Goal: Task Accomplishment & Management: Manage account settings

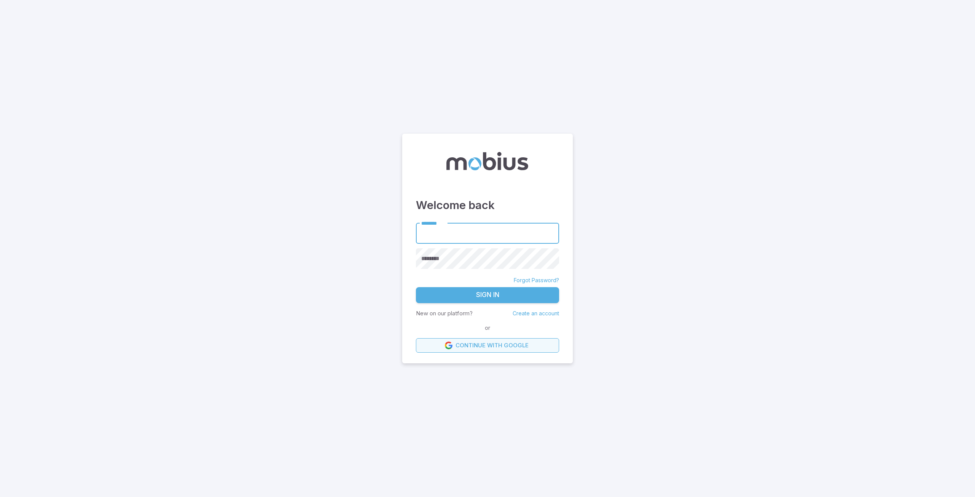
click at [493, 343] on link "Continue with Google" at bounding box center [487, 345] width 143 height 14
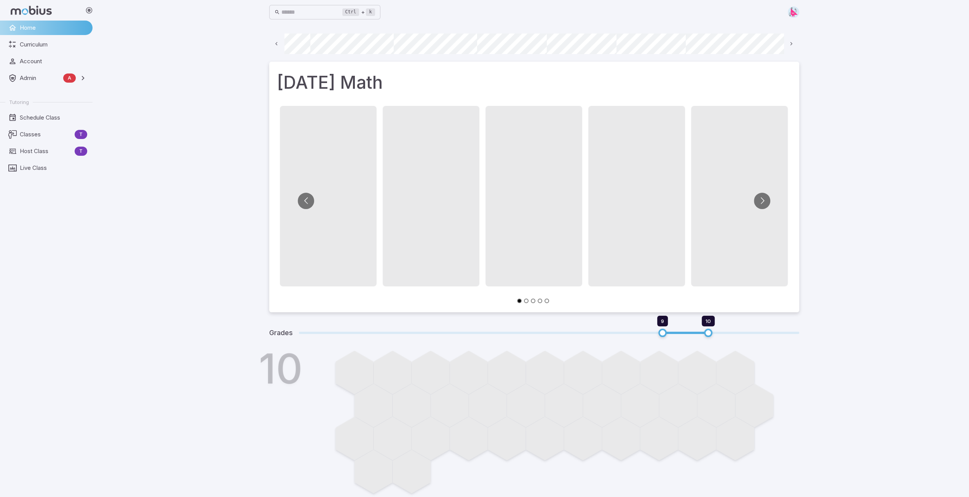
scroll to position [0, 409]
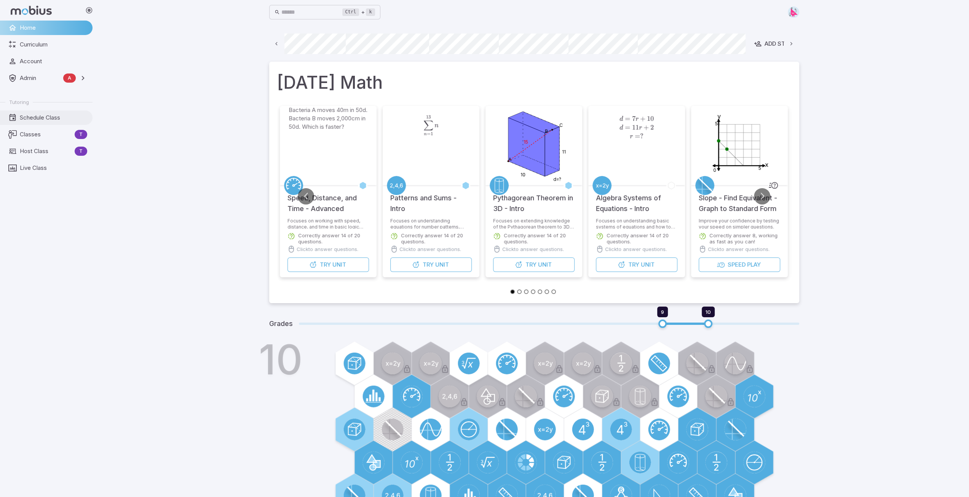
click at [38, 117] on span "Schedule Class" at bounding box center [53, 117] width 67 height 8
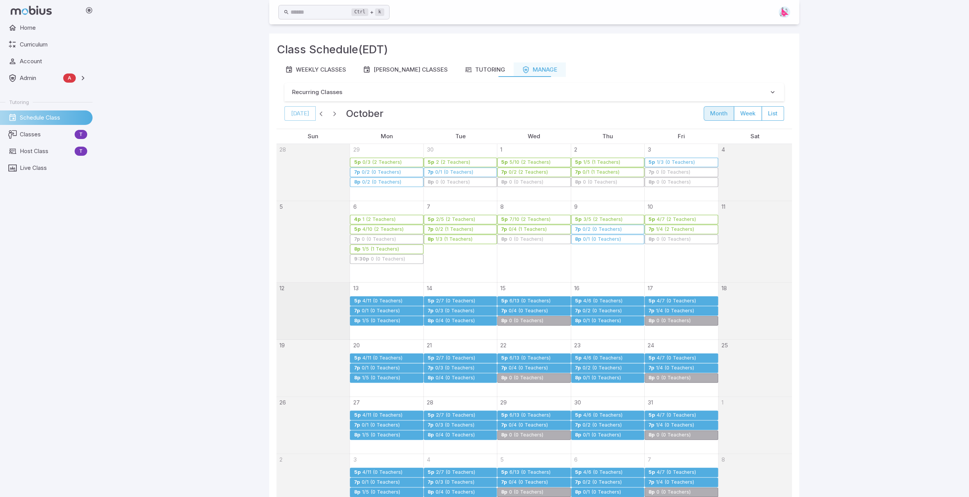
scroll to position [68, 0]
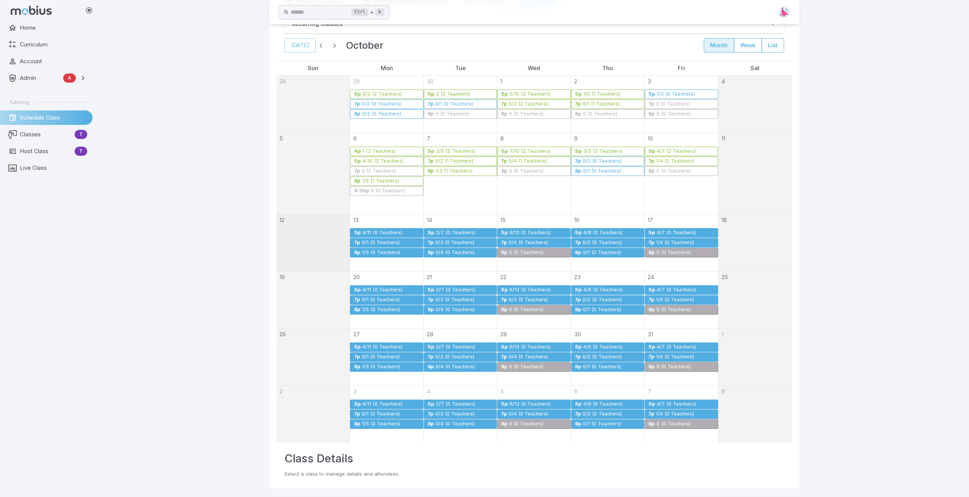
click at [372, 240] on div "0/1 (0 Teachers)" at bounding box center [380, 243] width 39 height 6
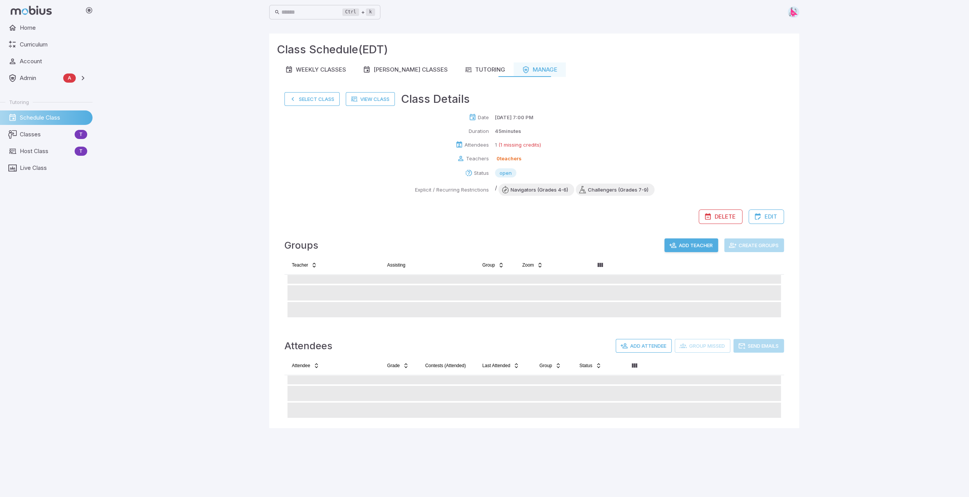
scroll to position [0, 0]
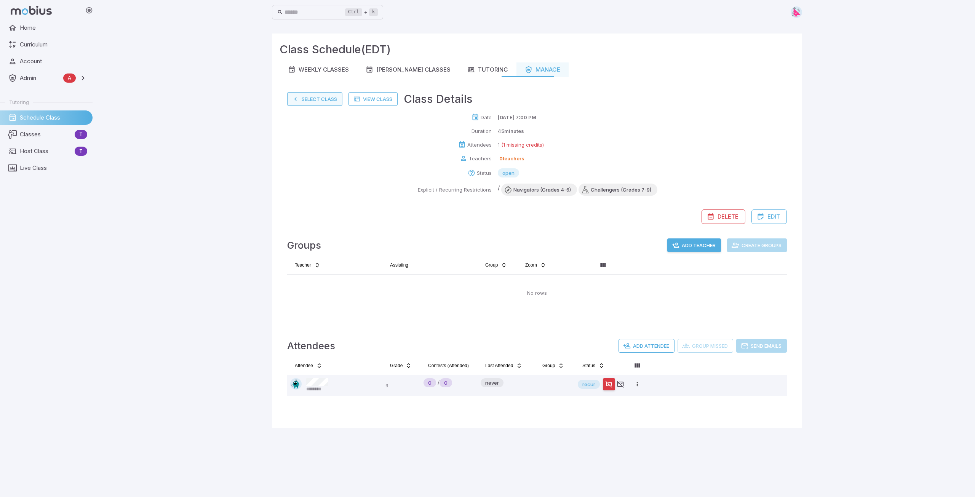
click at [309, 100] on button "Select Class" at bounding box center [314, 99] width 55 height 14
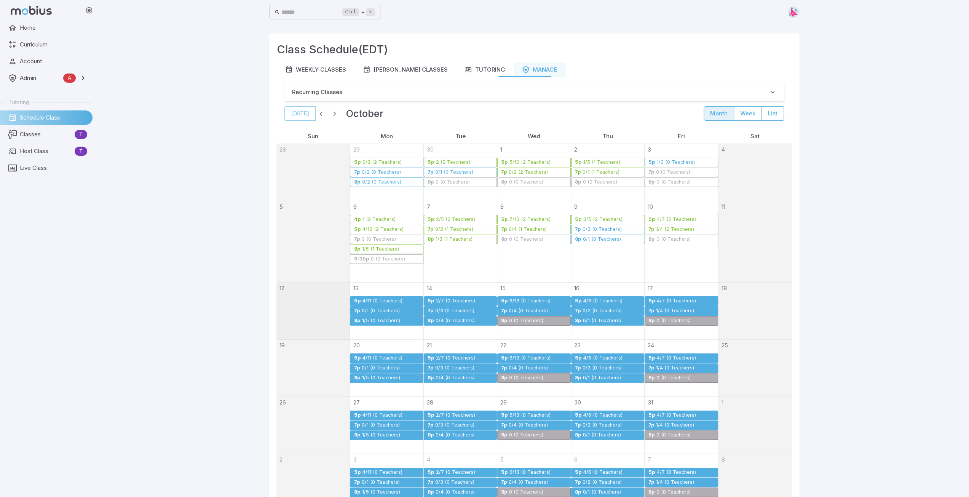
click at [372, 319] on div "1/5 (0 Teachers)" at bounding box center [380, 321] width 39 height 6
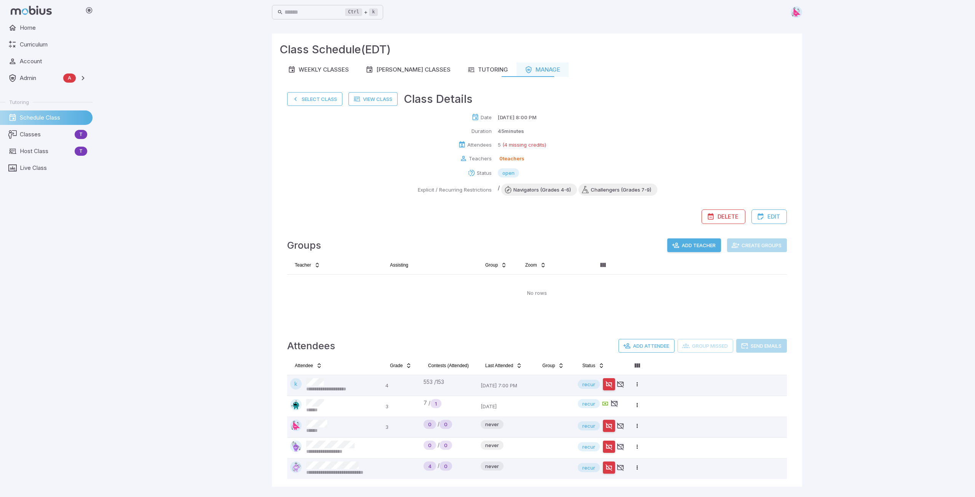
click at [313, 105] on button "Select Class" at bounding box center [314, 99] width 55 height 14
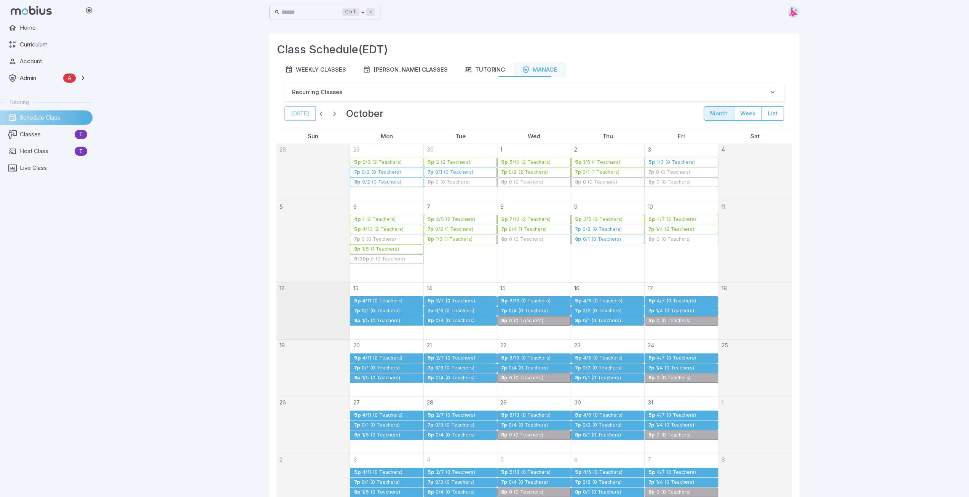
click at [661, 309] on div "1/4 (0 Teachers)" at bounding box center [675, 311] width 39 height 6
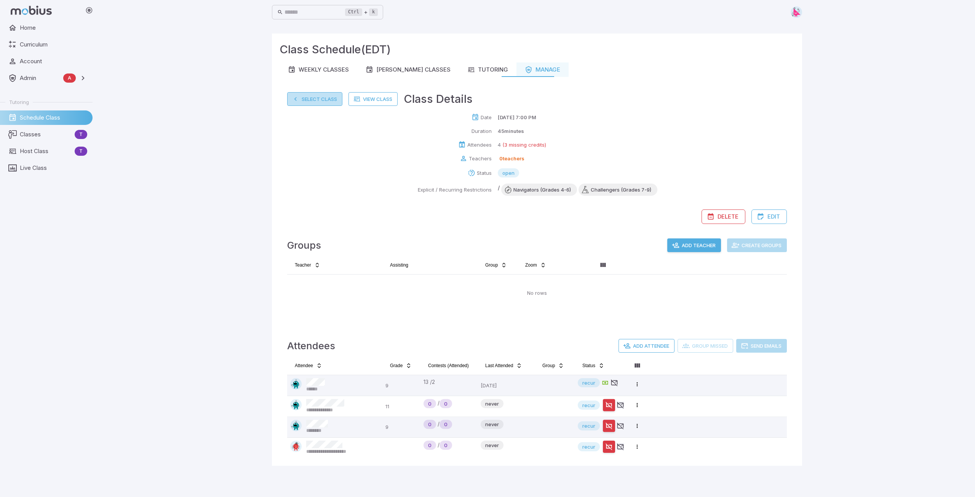
click at [314, 102] on button "Select Class" at bounding box center [314, 99] width 55 height 14
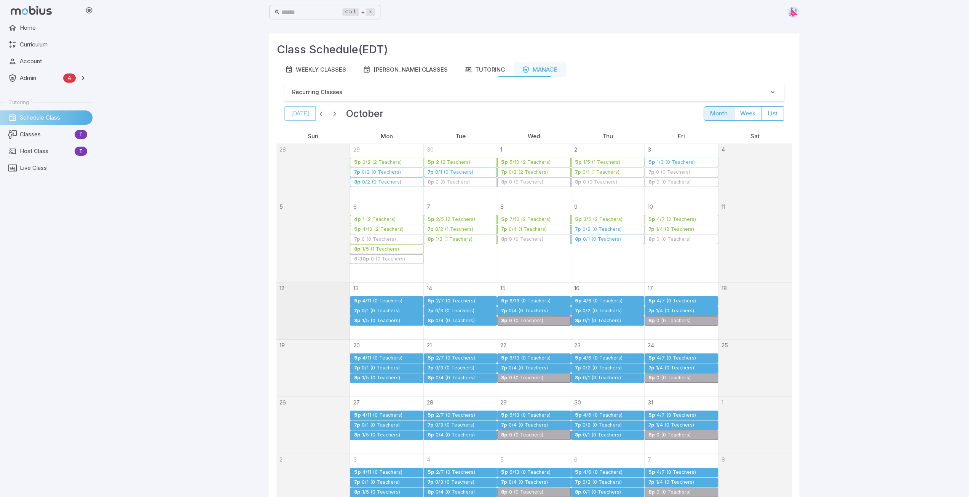
click at [523, 355] on div "6/13 (0 Teachers)" at bounding box center [530, 358] width 42 height 6
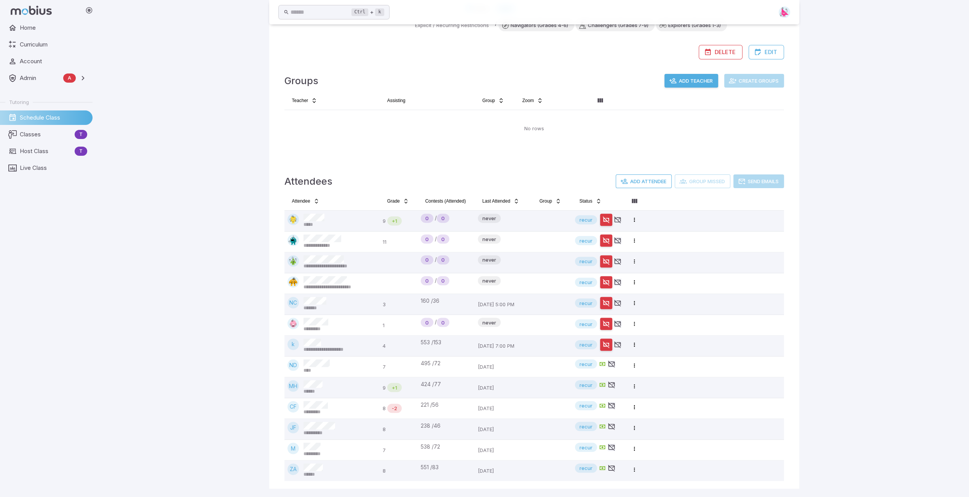
scroll to position [12, 0]
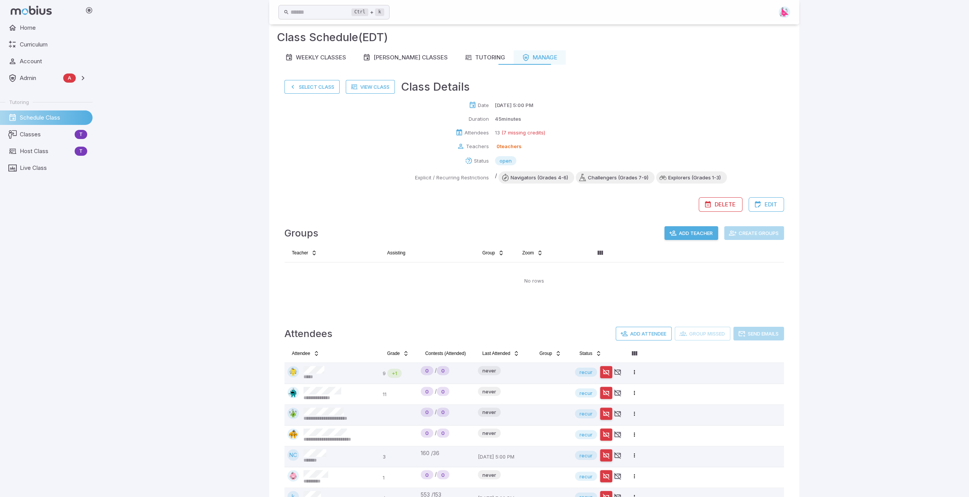
click at [313, 77] on div "Select Class View Class Class Details Date Oct 22, 2025 @ 5:00 PM Duration 45 m…" at bounding box center [534, 143] width 515 height 144
click at [313, 84] on button "Select Class" at bounding box center [311, 87] width 55 height 14
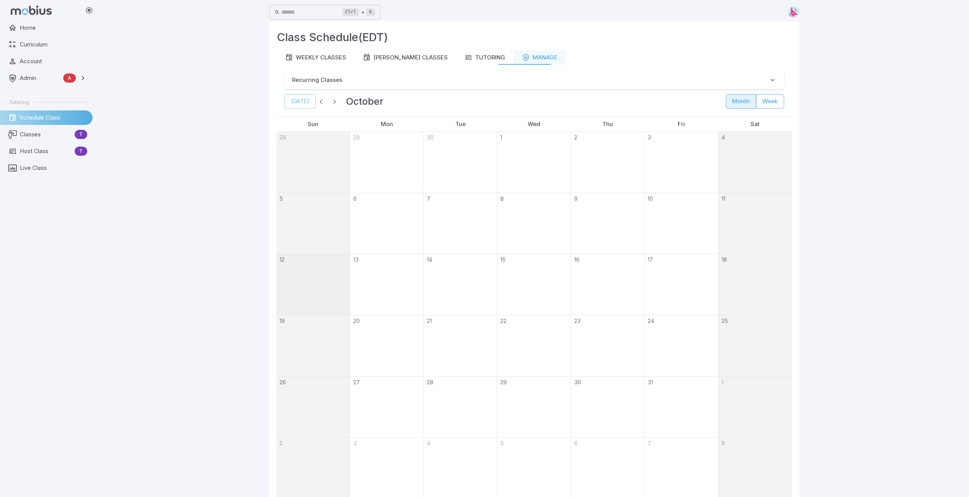
scroll to position [0, 0]
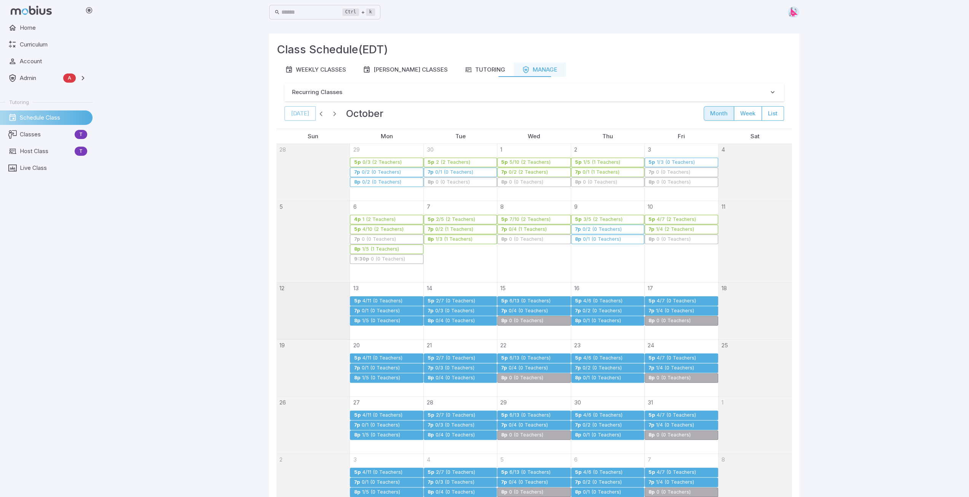
click at [667, 298] on div "4/7 (0 Teachers)" at bounding box center [676, 301] width 40 height 6
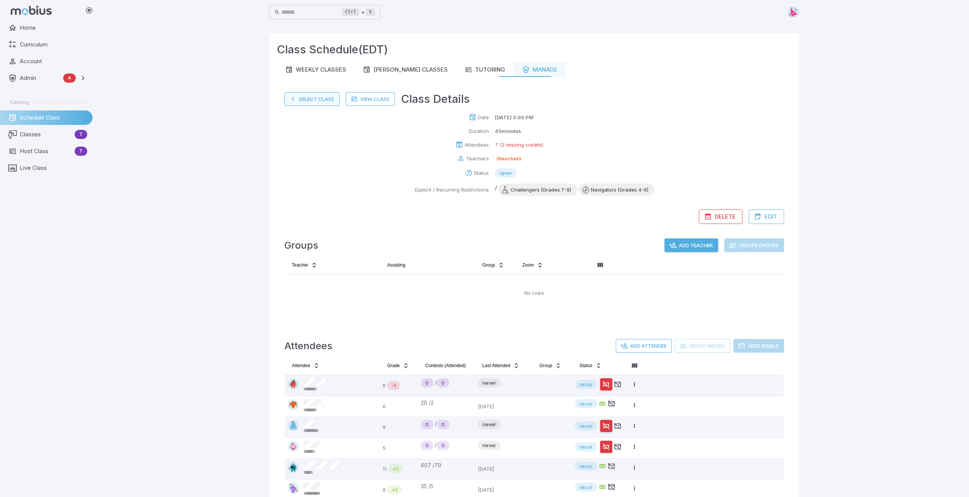
click at [310, 100] on button "Select Class" at bounding box center [311, 99] width 55 height 14
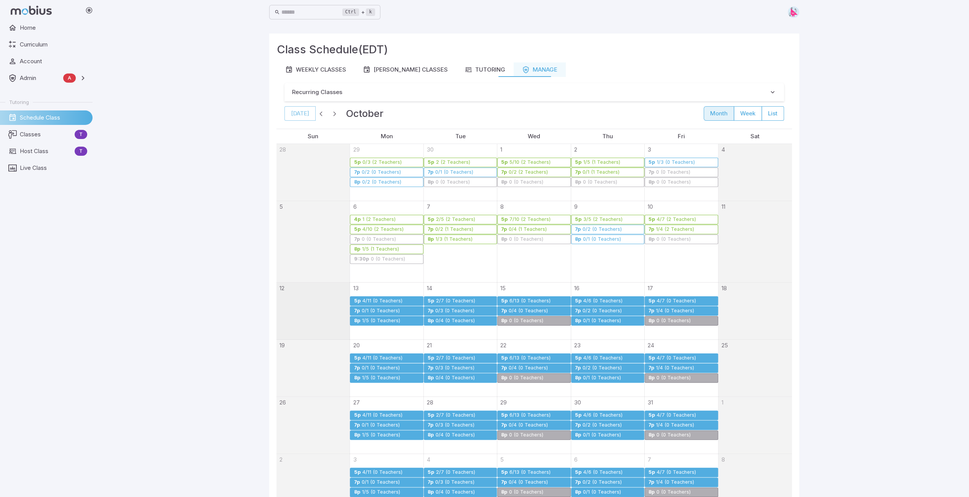
click at [374, 298] on div "4/11 (0 Teachers)" at bounding box center [382, 301] width 41 height 6
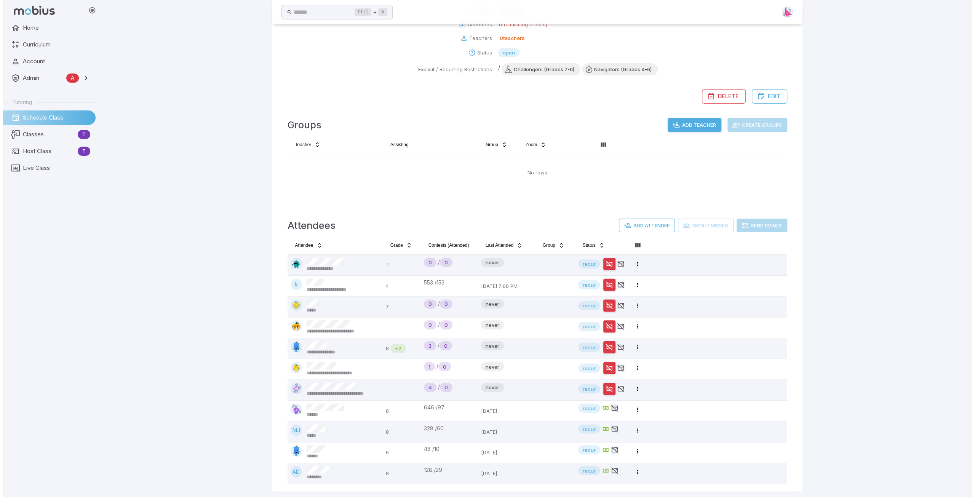
scroll to position [123, 0]
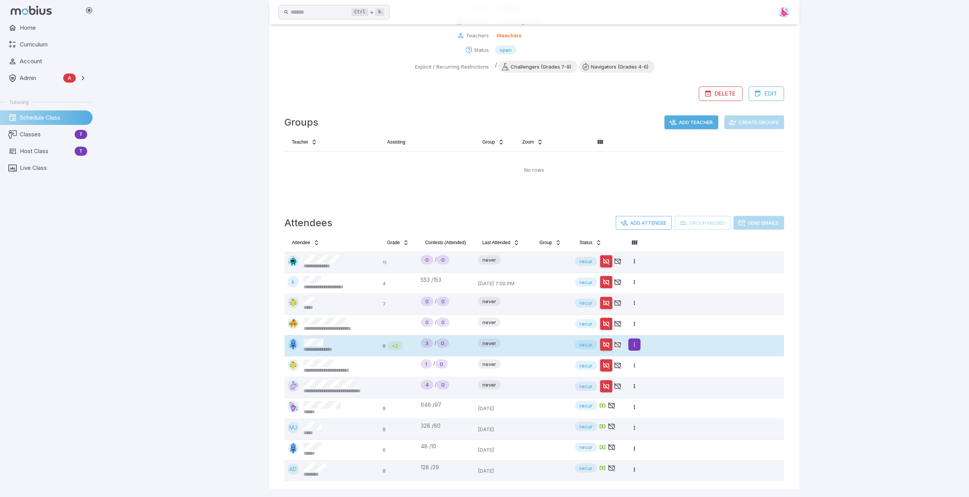
click at [634, 344] on html "**********" at bounding box center [484, 187] width 969 height 621
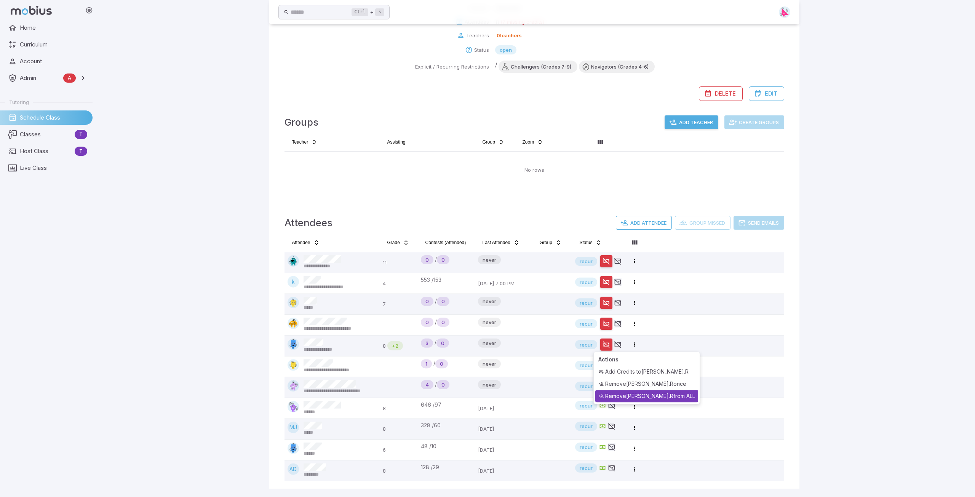
click at [635, 395] on div "Remove Alana.R from ALL" at bounding box center [646, 396] width 103 height 12
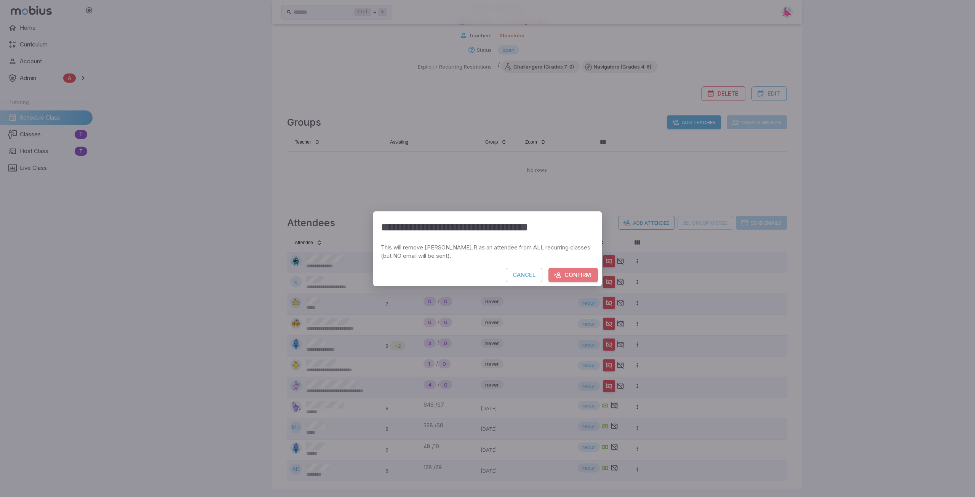
click at [579, 273] on button "Confirm" at bounding box center [572, 275] width 49 height 14
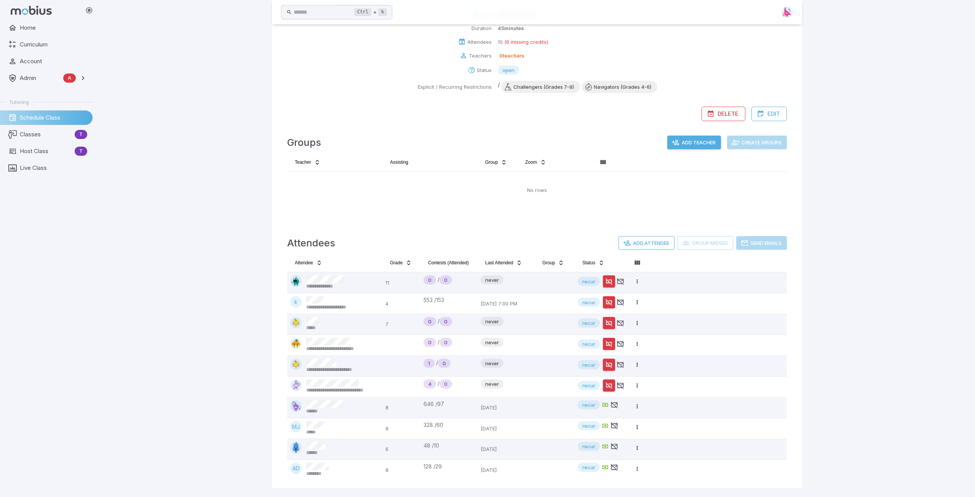
scroll to position [102, 0]
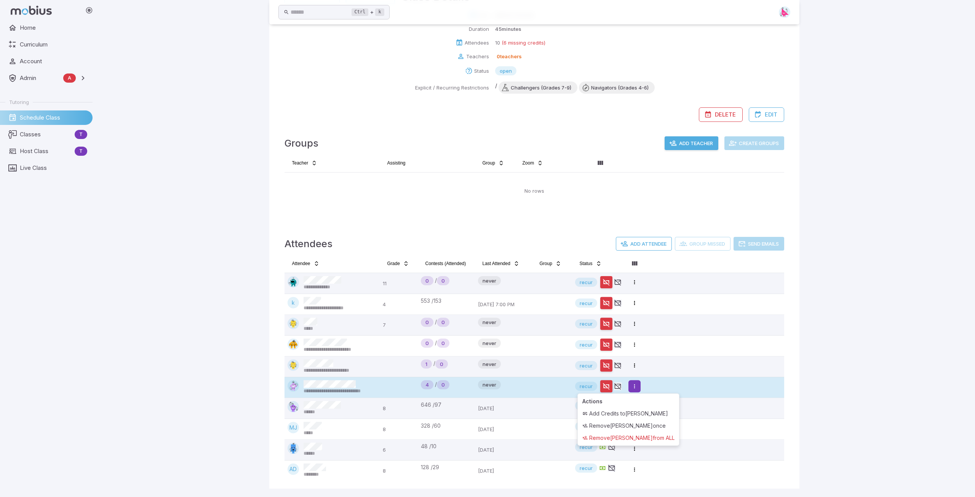
click at [636, 387] on html "**********" at bounding box center [487, 198] width 975 height 600
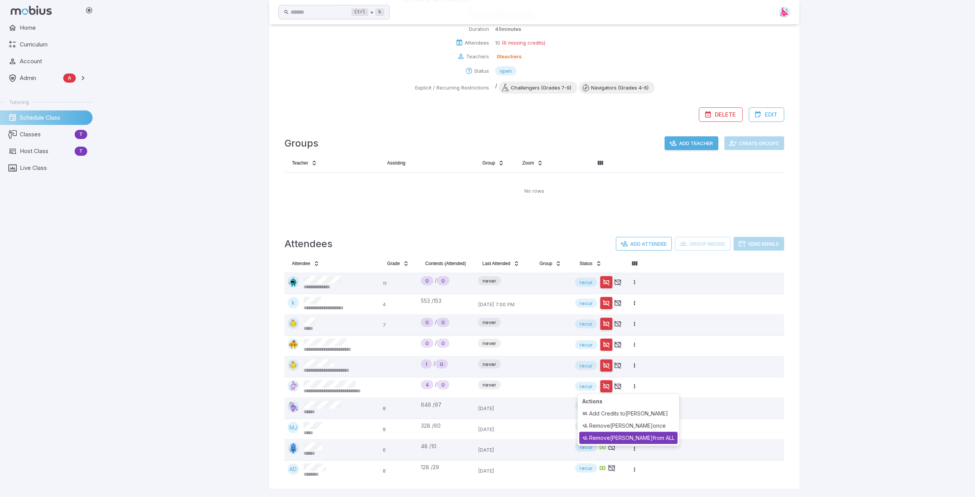
click at [632, 434] on div "Remove Shaniyah Stevenson from ALL" at bounding box center [628, 438] width 98 height 12
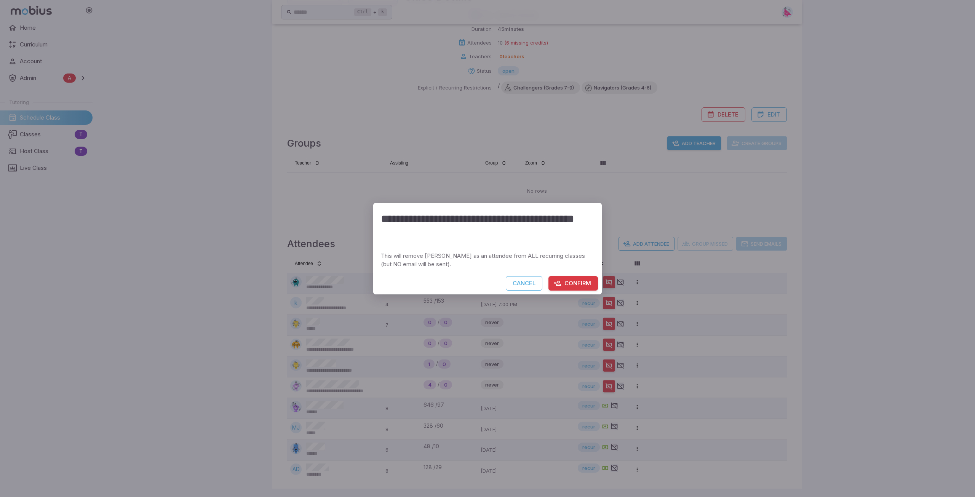
click at [573, 282] on button "Confirm" at bounding box center [572, 283] width 49 height 14
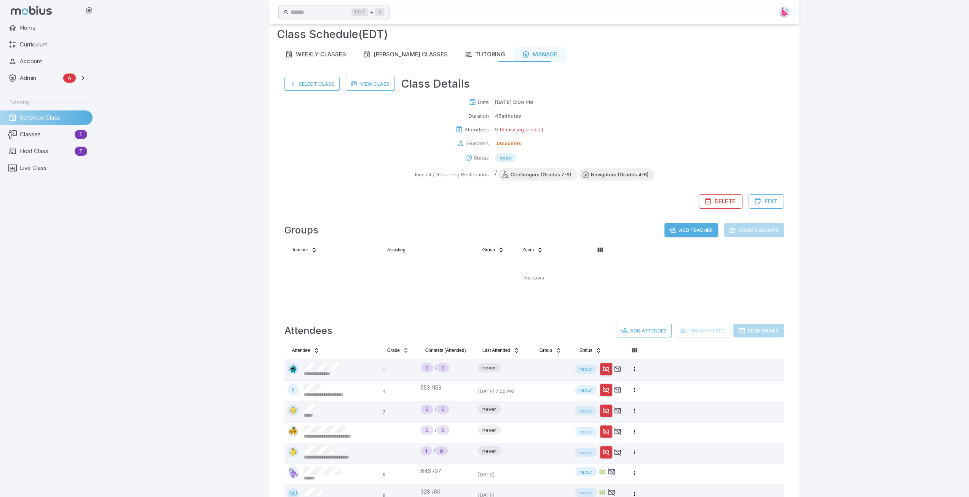
scroll to position [0, 0]
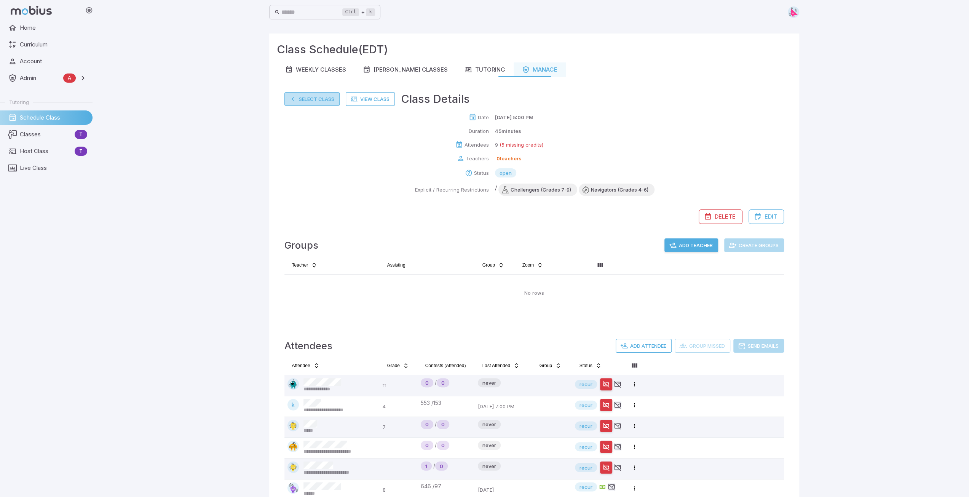
click at [309, 100] on button "Select Class" at bounding box center [311, 99] width 55 height 14
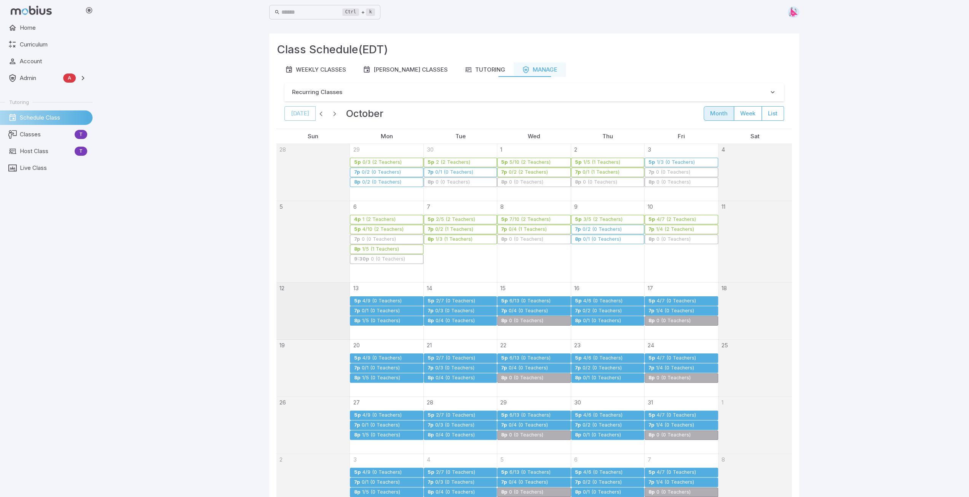
click at [390, 308] on div "0/1 (0 Teachers)" at bounding box center [380, 311] width 39 height 6
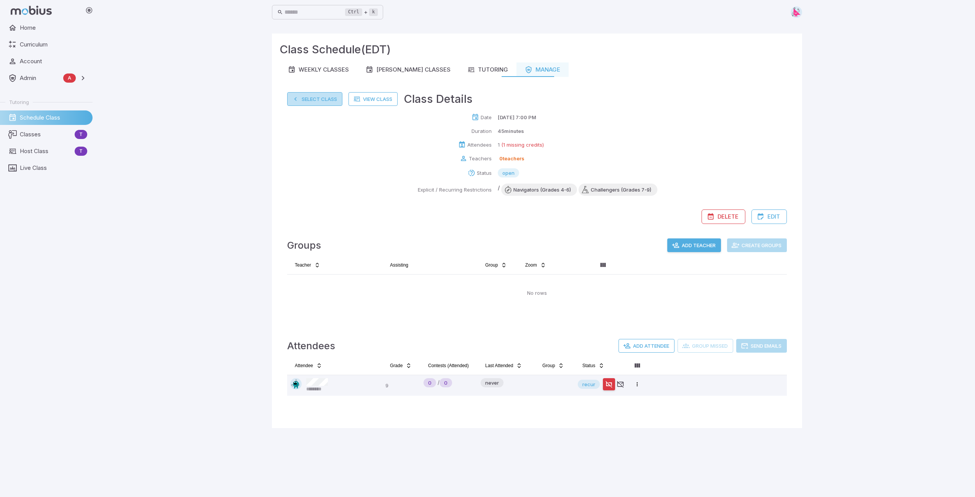
click at [314, 99] on button "Select Class" at bounding box center [314, 99] width 55 height 14
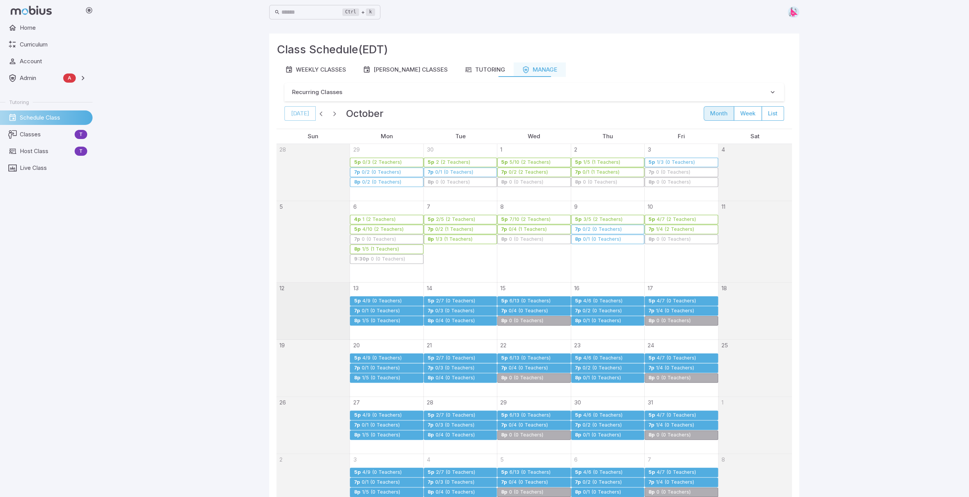
click at [376, 318] on div "1/5 (0 Teachers)" at bounding box center [380, 321] width 39 height 6
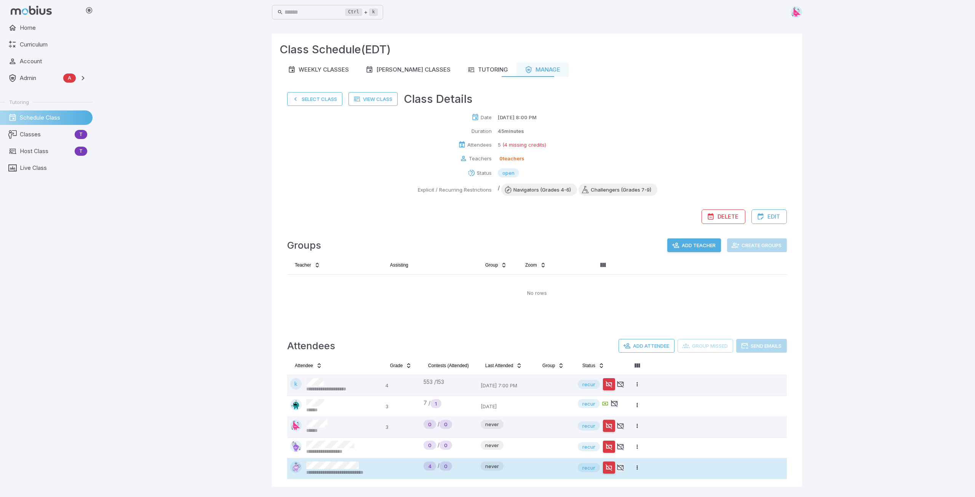
click at [646, 467] on td "Open menu" at bounding box center [637, 468] width 19 height 21
click at [640, 468] on html "**********" at bounding box center [487, 248] width 975 height 497
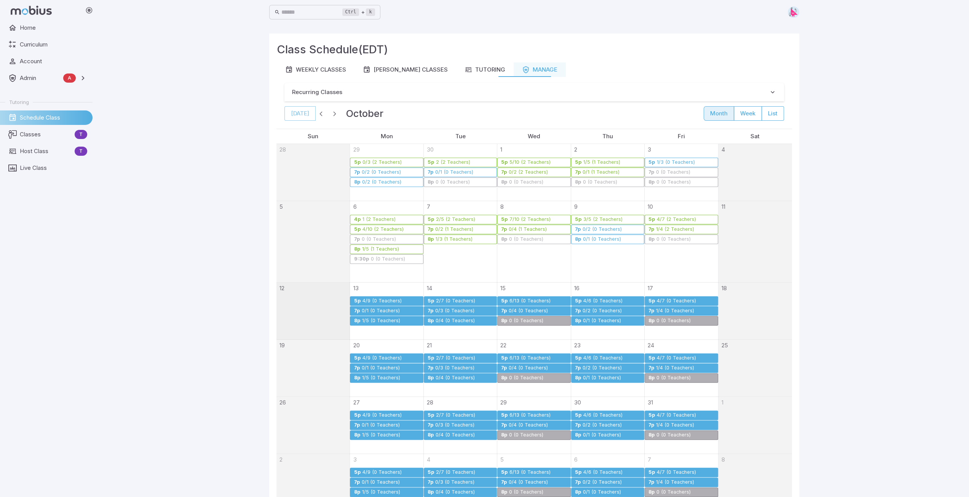
click at [372, 319] on div "1/5 (0 Teachers)" at bounding box center [380, 321] width 39 height 6
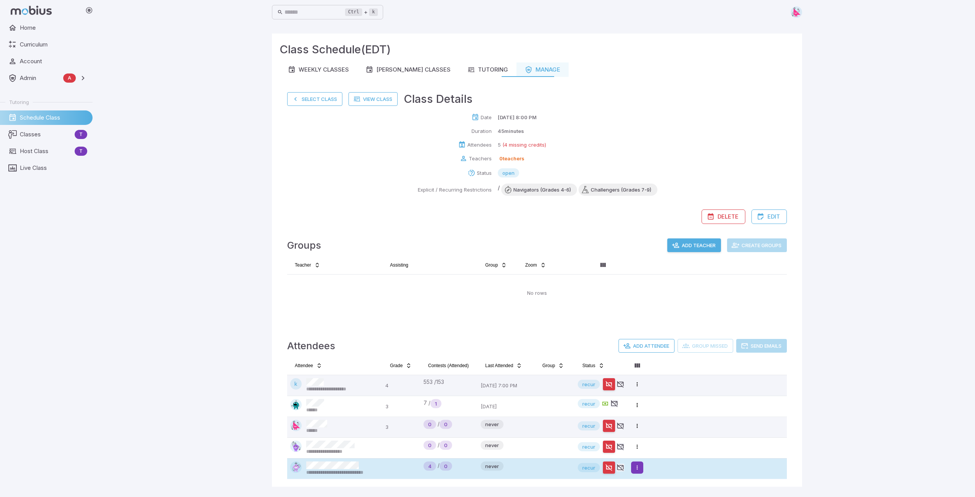
click at [639, 466] on html "**********" at bounding box center [487, 248] width 975 height 497
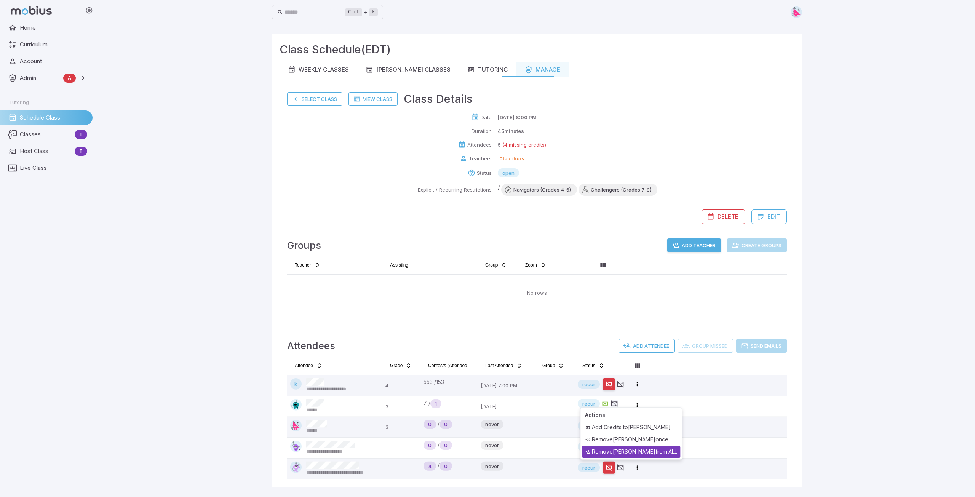
click at [642, 450] on div "Remove Shaniyah Stevenson from ALL" at bounding box center [631, 451] width 98 height 12
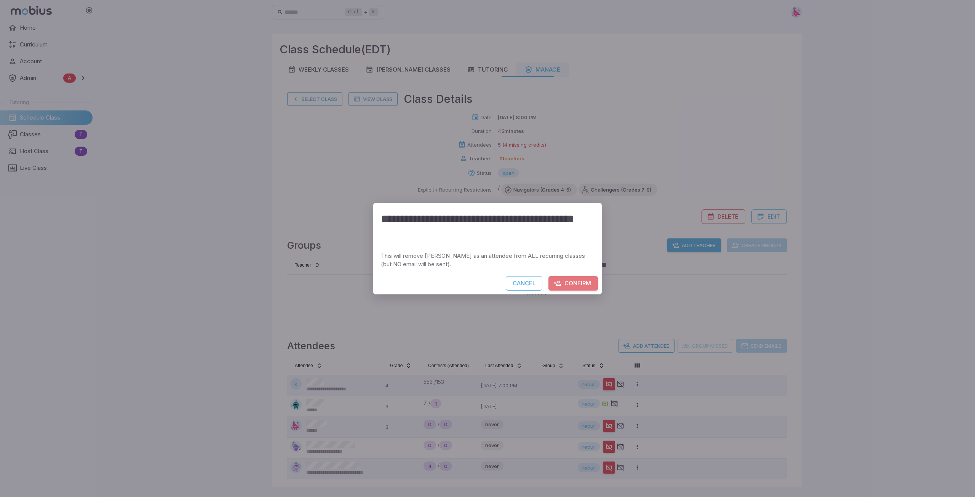
click at [568, 283] on button "Confirm" at bounding box center [572, 283] width 49 height 14
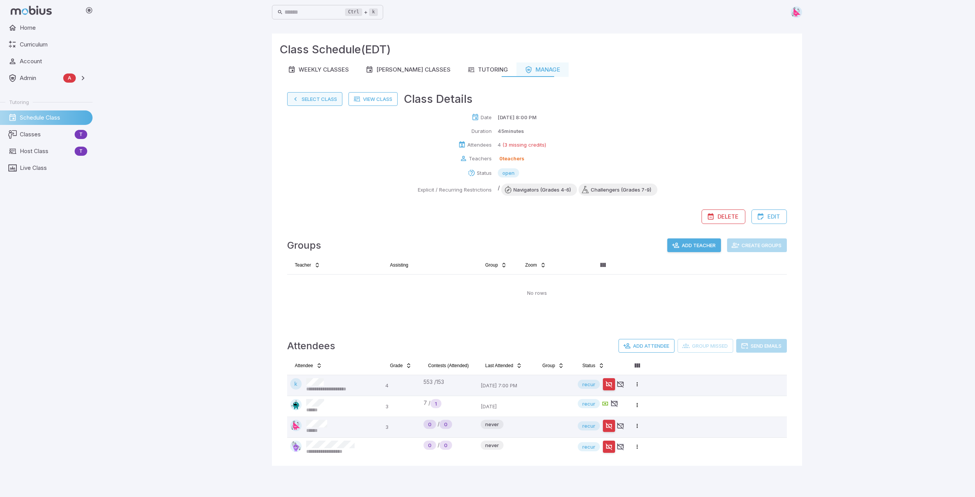
click at [321, 101] on button "Select Class" at bounding box center [314, 99] width 55 height 14
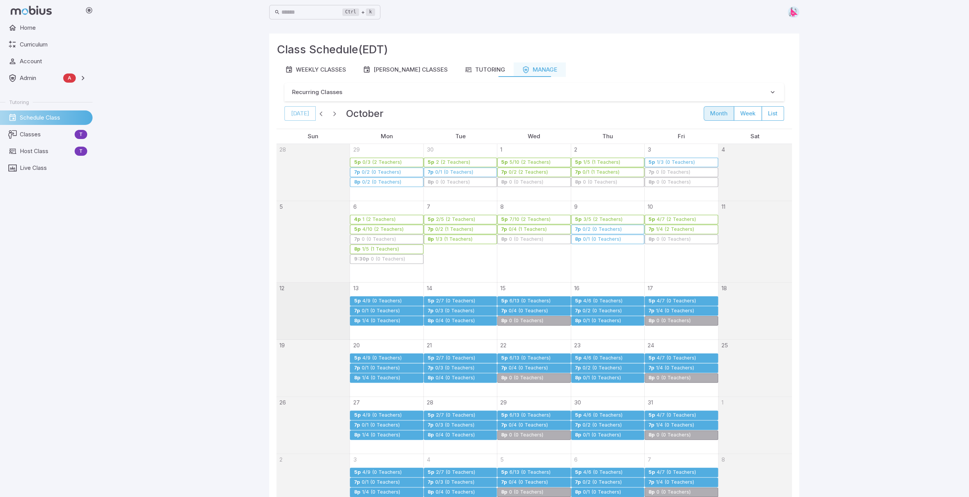
click at [447, 298] on div "2/7 (0 Teachers)" at bounding box center [456, 301] width 40 height 6
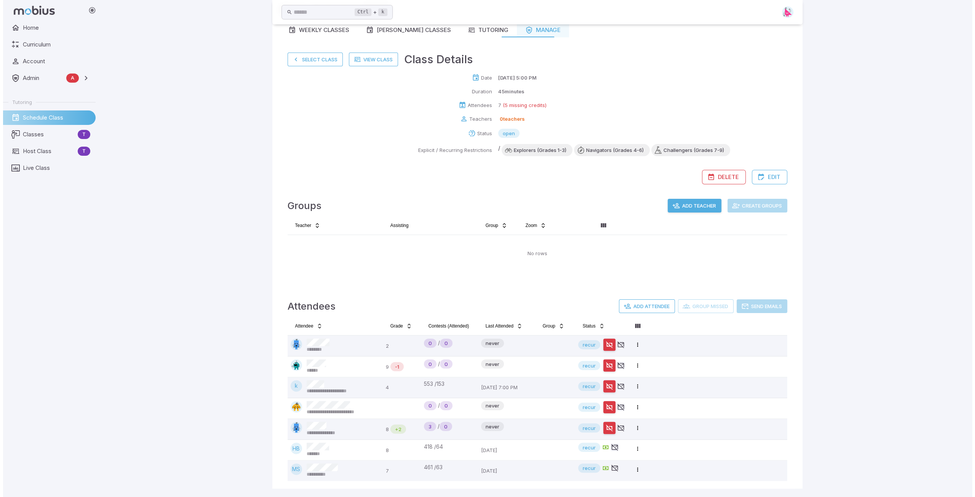
scroll to position [40, 0]
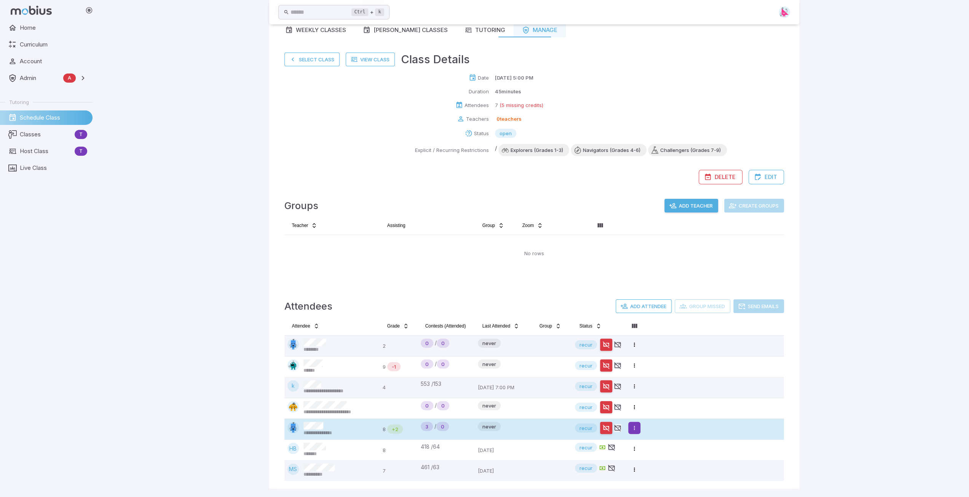
click at [635, 428] on html "**********" at bounding box center [484, 228] width 969 height 537
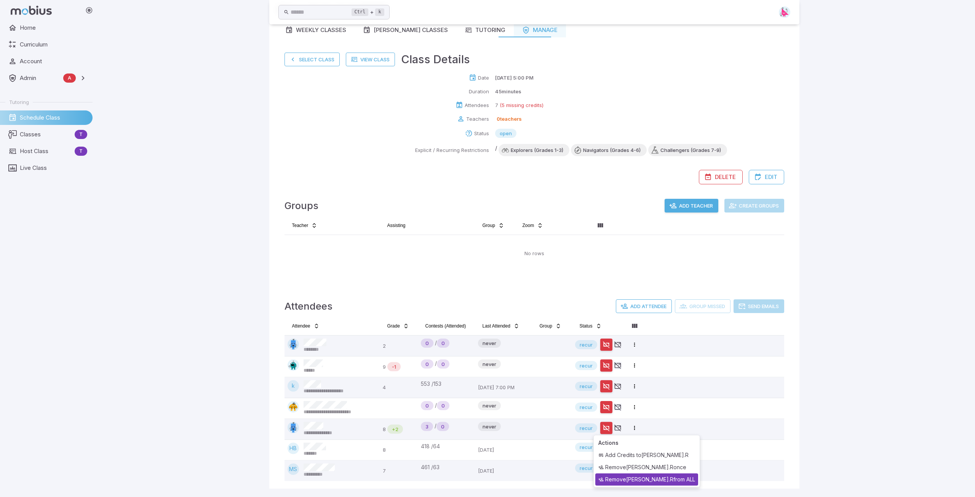
click at [643, 482] on div "Remove Alana.R from ALL" at bounding box center [646, 479] width 103 height 12
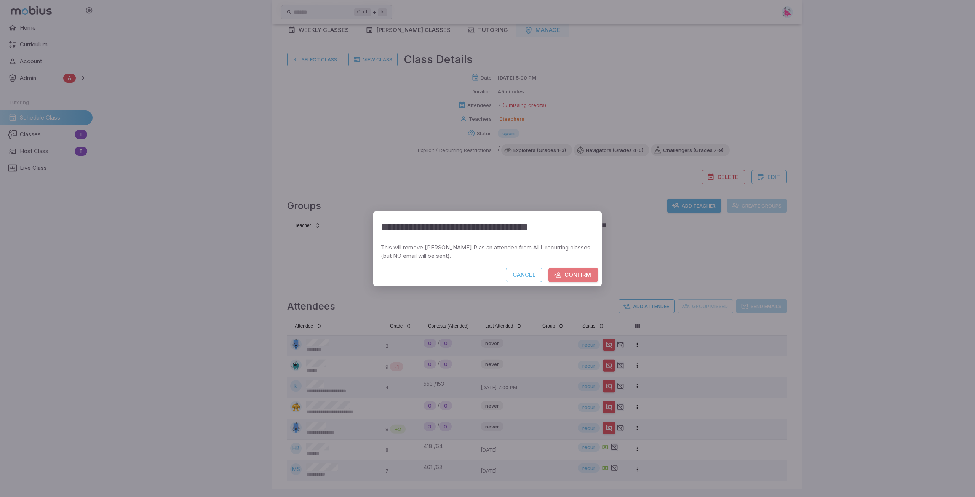
click at [578, 276] on button "Confirm" at bounding box center [572, 275] width 49 height 14
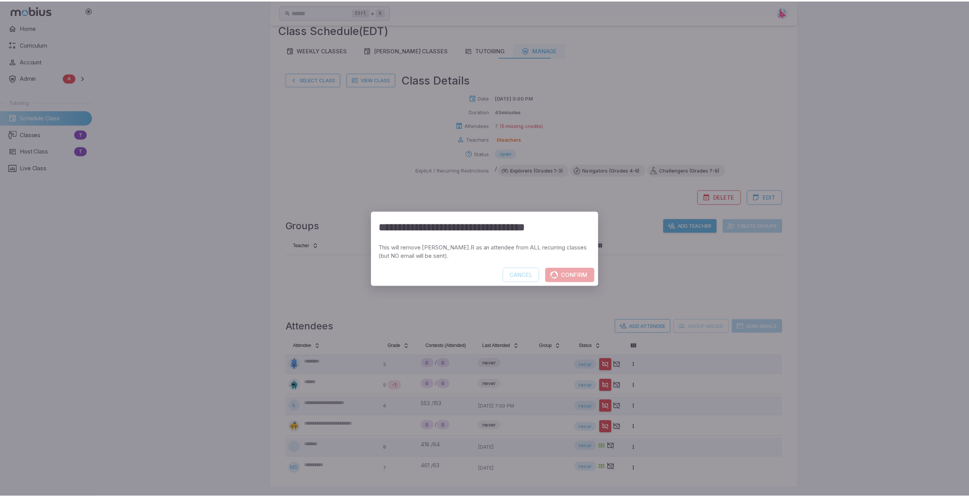
scroll to position [19, 0]
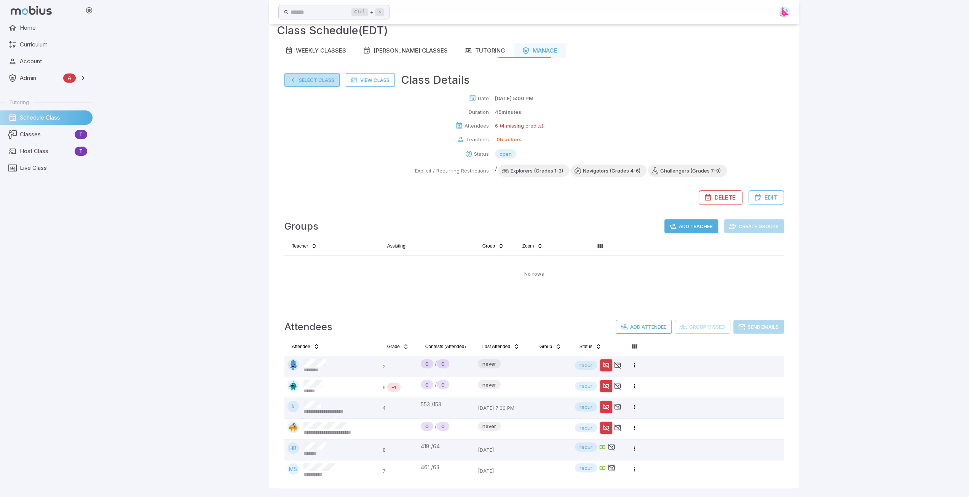
click at [317, 79] on button "Select Class" at bounding box center [311, 80] width 55 height 14
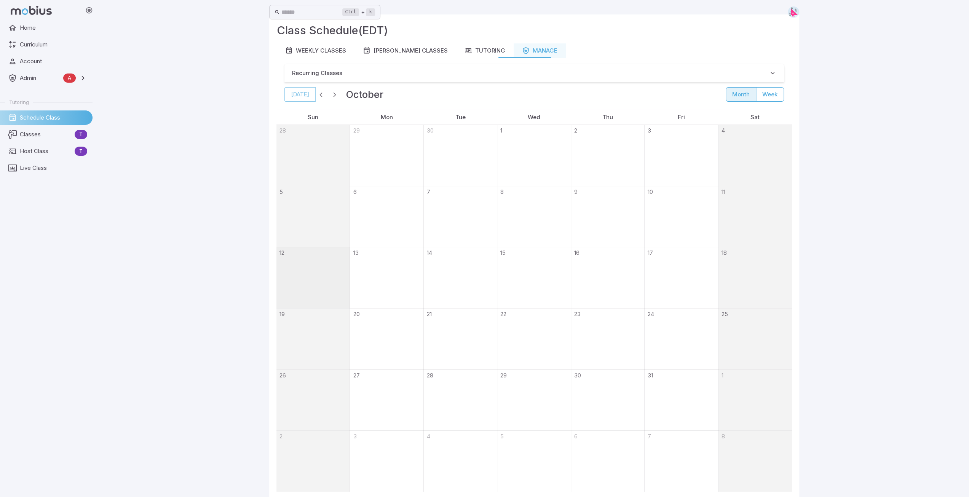
scroll to position [0, 0]
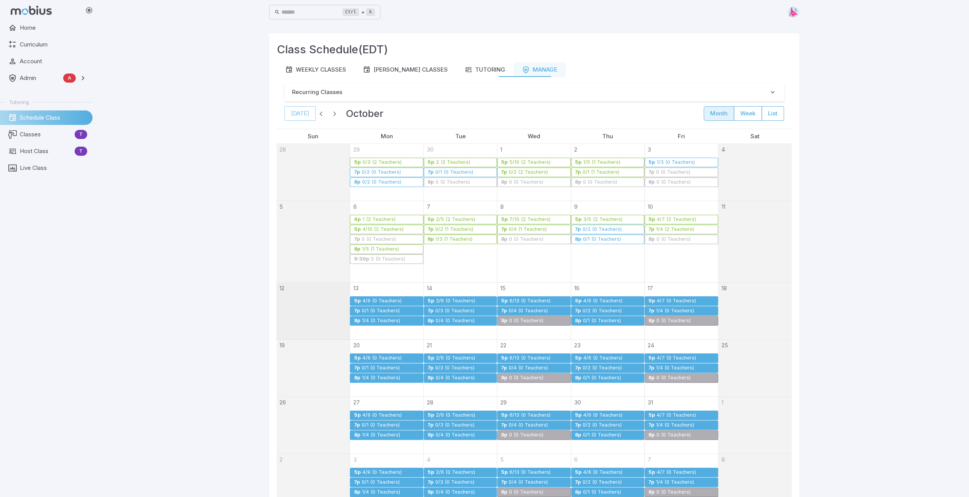
click at [444, 308] on div "0/3 (0 Teachers)" at bounding box center [455, 311] width 40 height 6
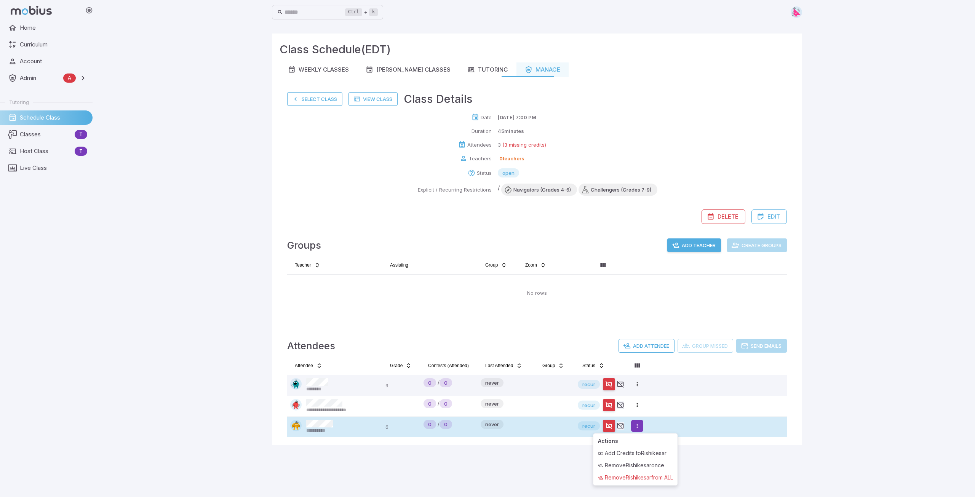
click at [640, 425] on html "**********" at bounding box center [487, 248] width 975 height 497
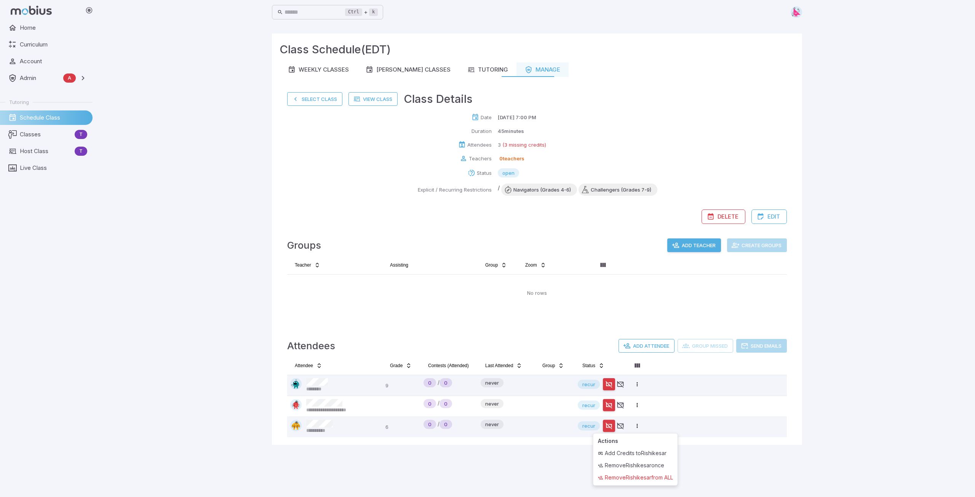
click at [854, 308] on html "**********" at bounding box center [487, 248] width 975 height 497
click at [307, 97] on button "Select Class" at bounding box center [314, 99] width 55 height 14
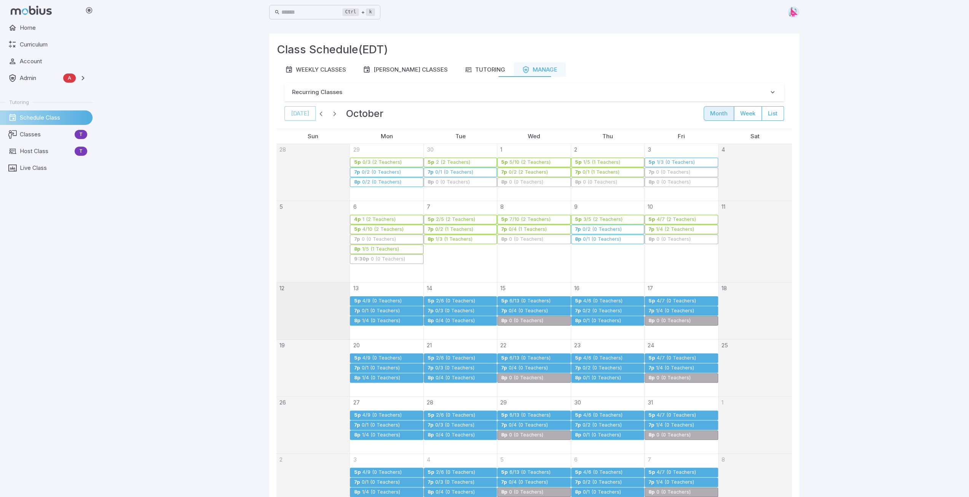
click at [449, 318] on div "0/4 (0 Teachers)" at bounding box center [455, 321] width 40 height 6
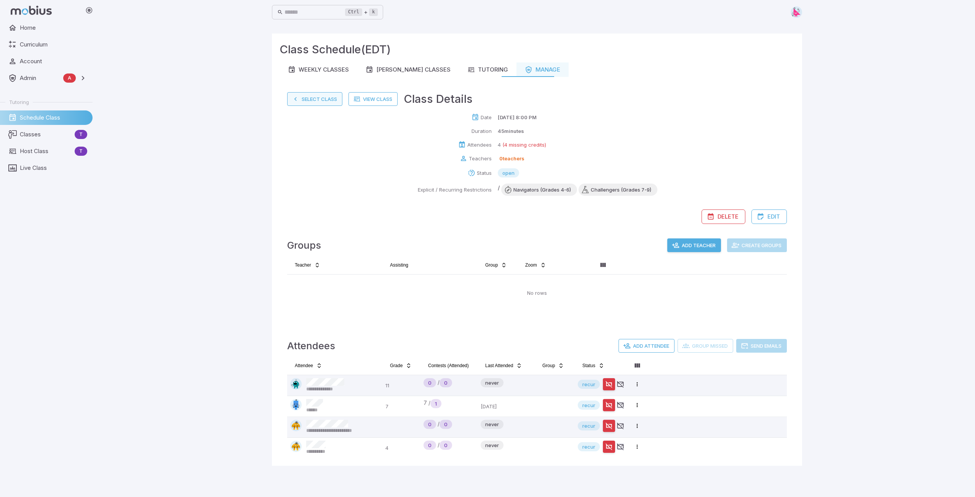
click at [321, 98] on button "Select Class" at bounding box center [314, 99] width 55 height 14
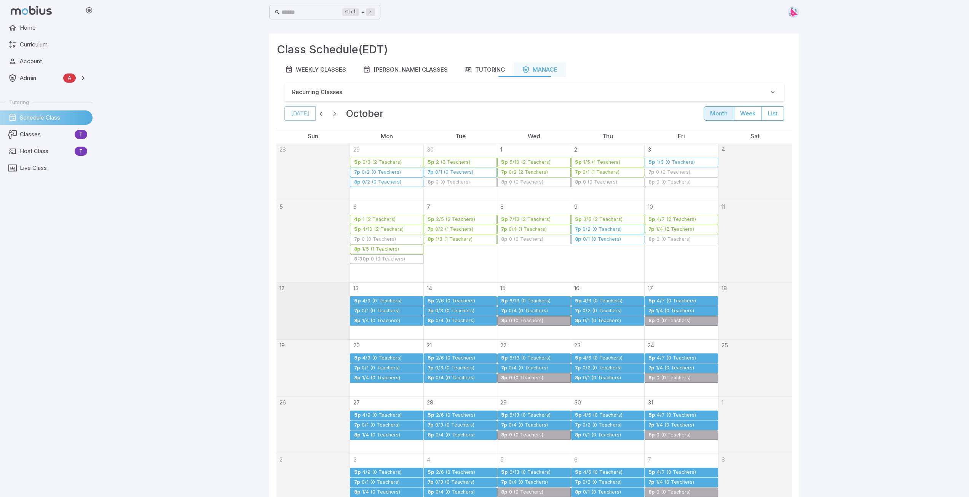
click at [527, 298] on div "6/13 (0 Teachers)" at bounding box center [530, 301] width 42 height 6
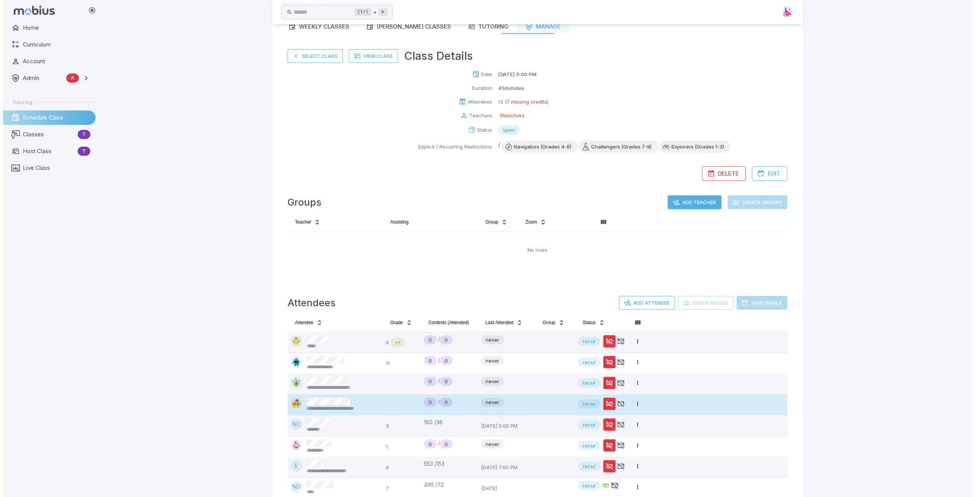
scroll to position [164, 0]
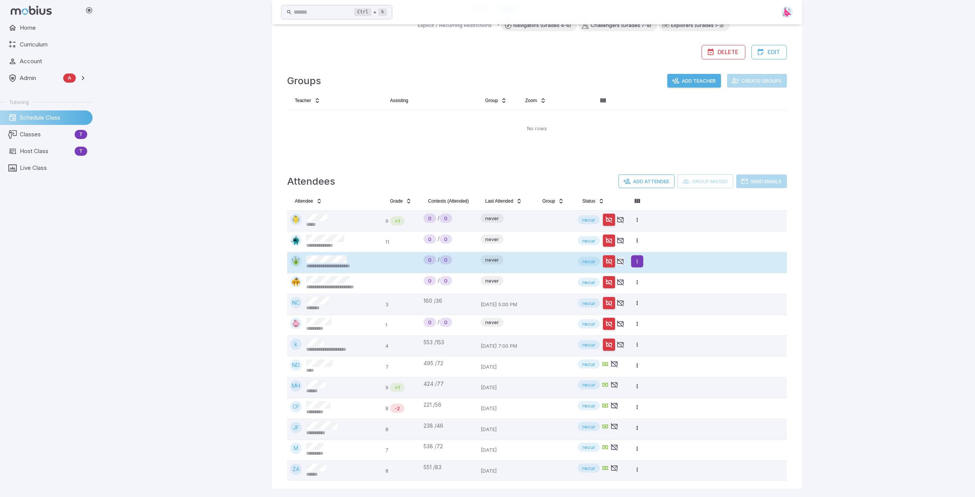
click at [637, 260] on html "**********" at bounding box center [487, 167] width 975 height 662
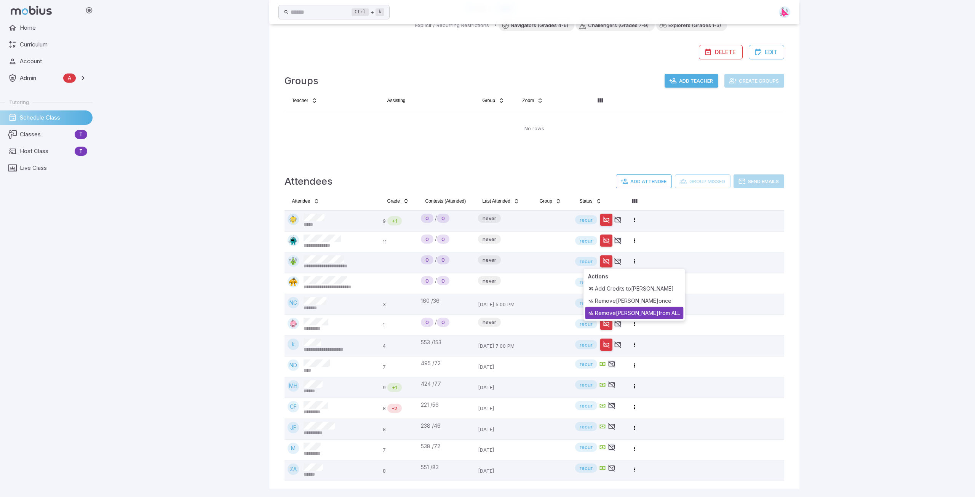
click at [635, 313] on div "Remove Hasha Bangene from ALL" at bounding box center [634, 313] width 98 height 12
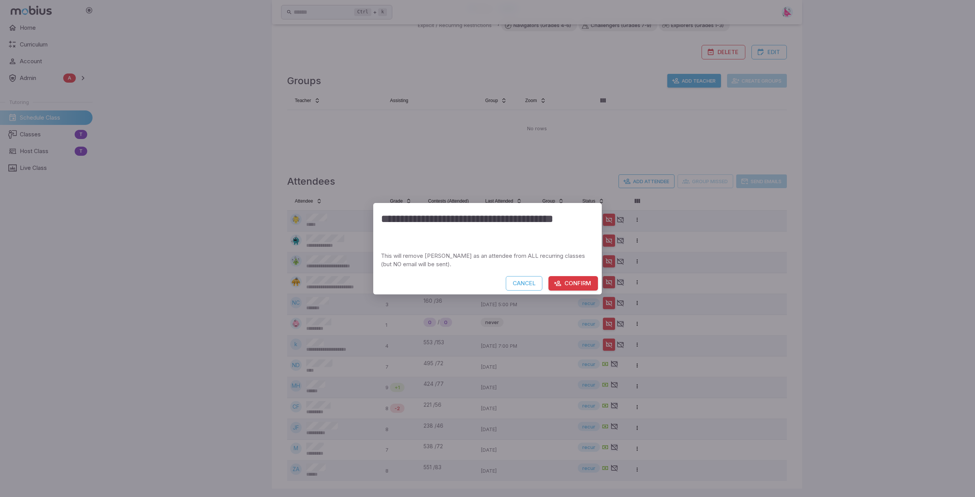
click at [572, 286] on button "Confirm" at bounding box center [572, 283] width 49 height 14
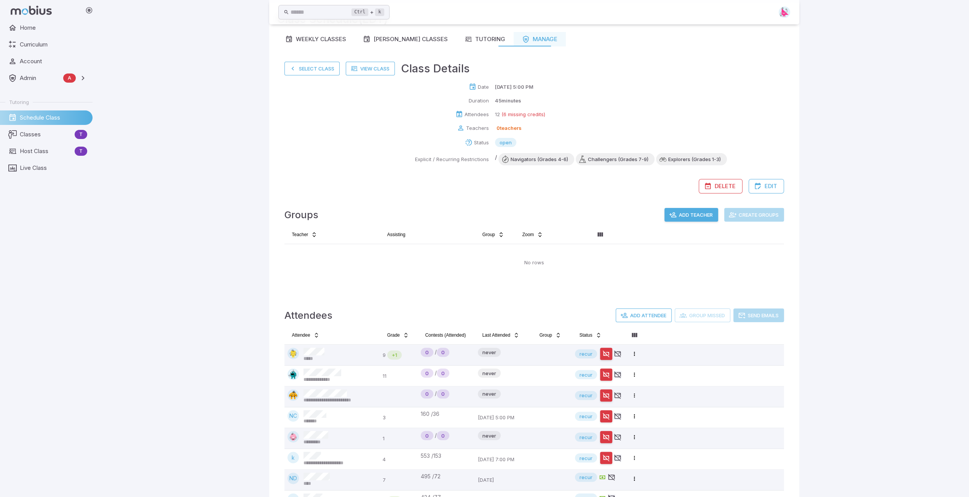
scroll to position [0, 0]
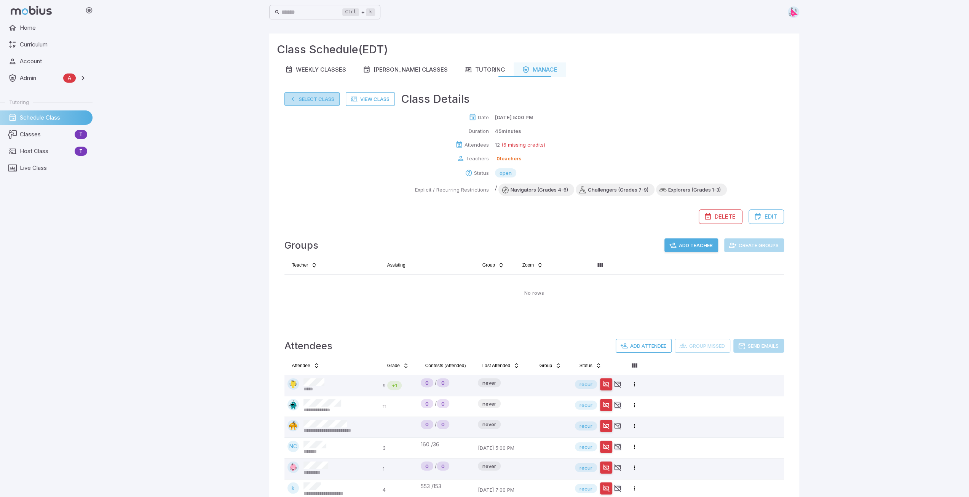
click at [304, 98] on button "Select Class" at bounding box center [311, 99] width 55 height 14
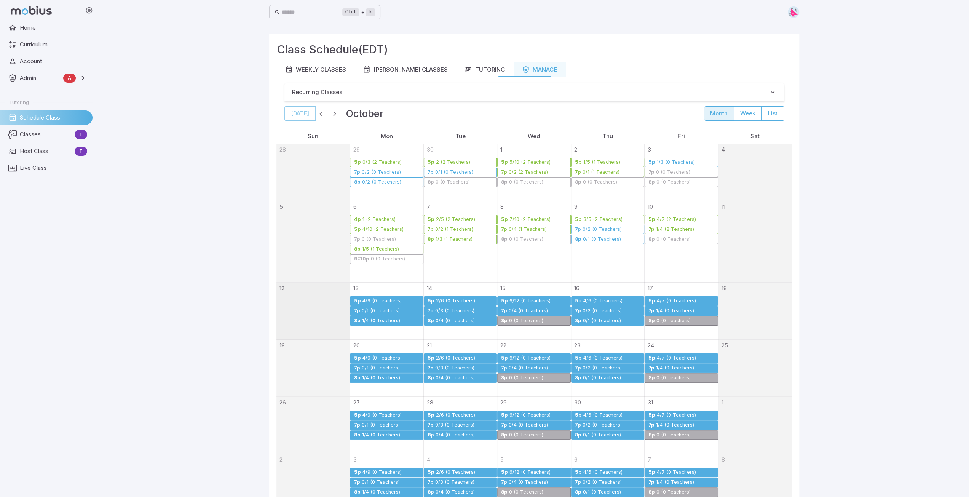
click at [512, 308] on div "0/4 (0 Teachers)" at bounding box center [528, 311] width 40 height 6
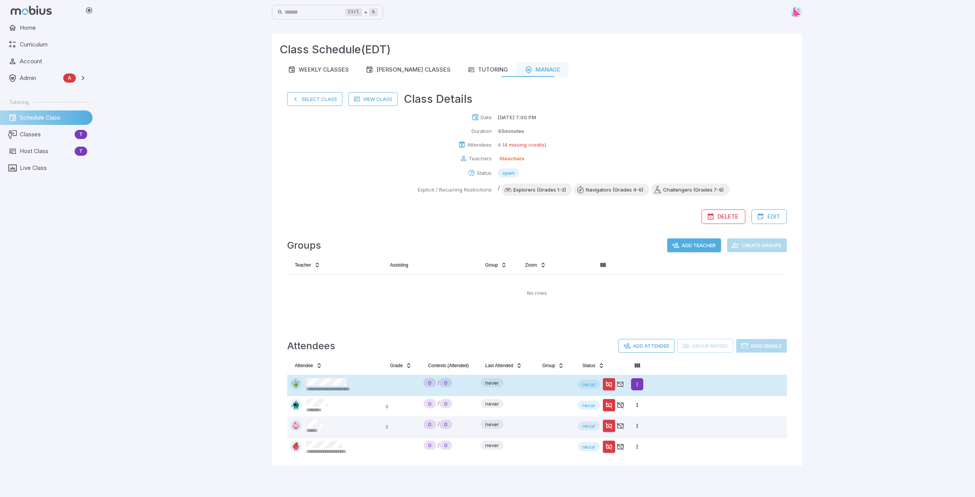
click at [638, 384] on html "**********" at bounding box center [487, 248] width 975 height 497
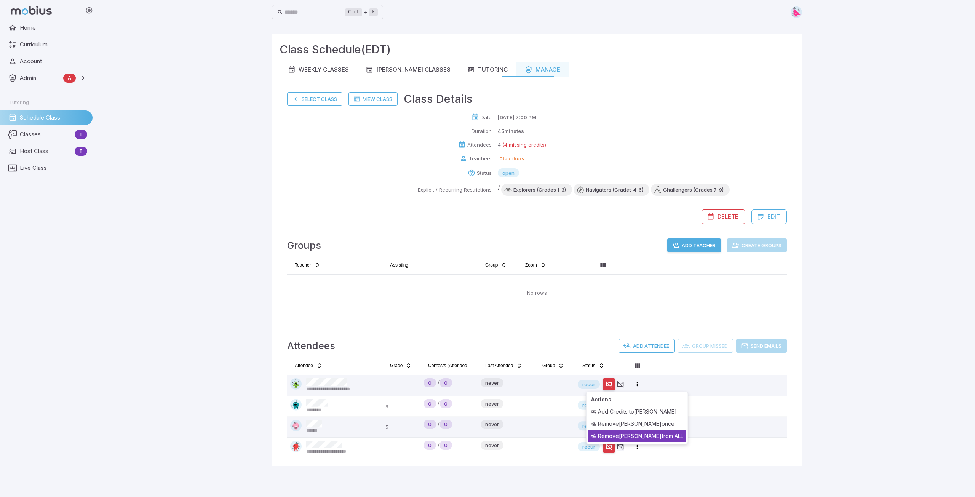
click at [642, 437] on div "Remove Hasha Bangene from ALL" at bounding box center [637, 436] width 98 height 12
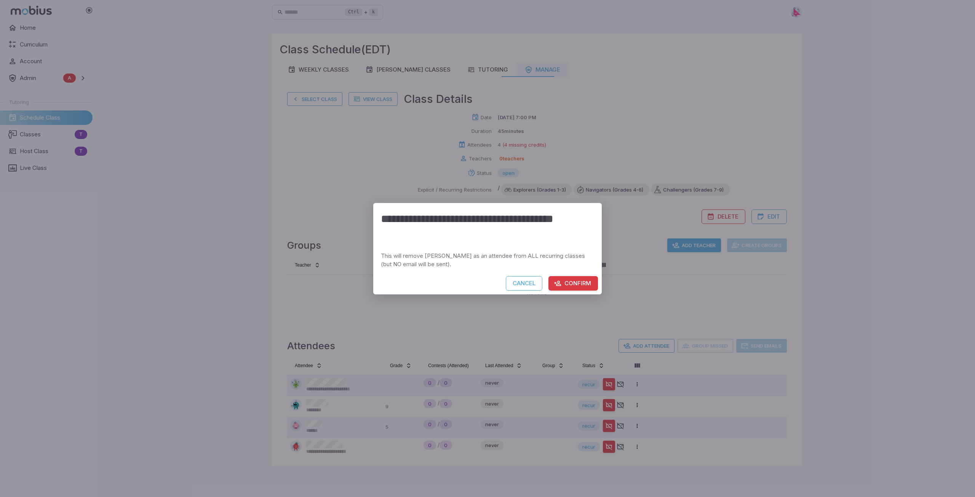
click at [575, 279] on button "Confirm" at bounding box center [572, 283] width 49 height 14
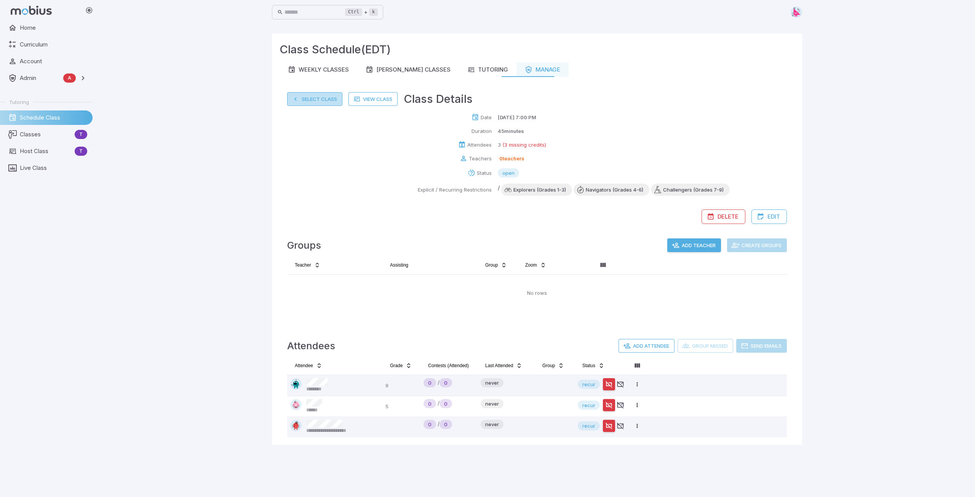
click at [317, 99] on button "Select Class" at bounding box center [314, 99] width 55 height 14
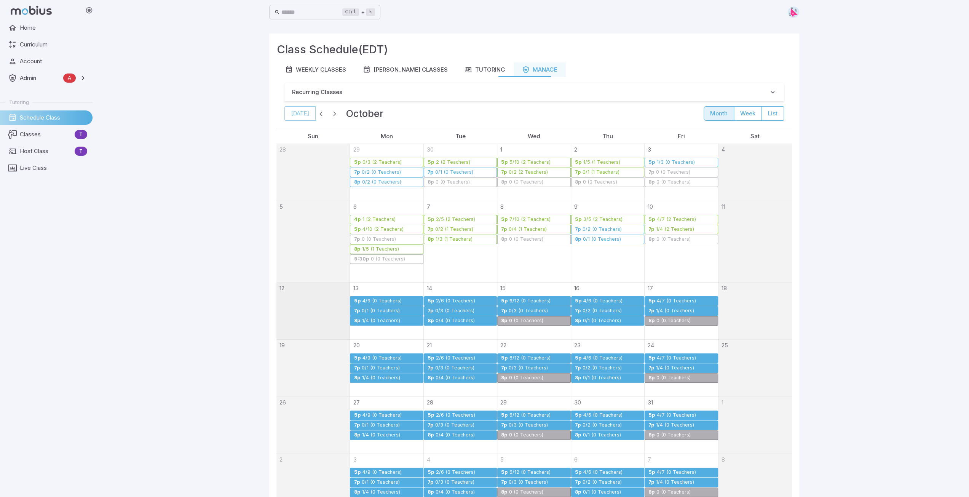
click at [603, 298] on div "4/6 (0 Teachers)" at bounding box center [603, 301] width 40 height 6
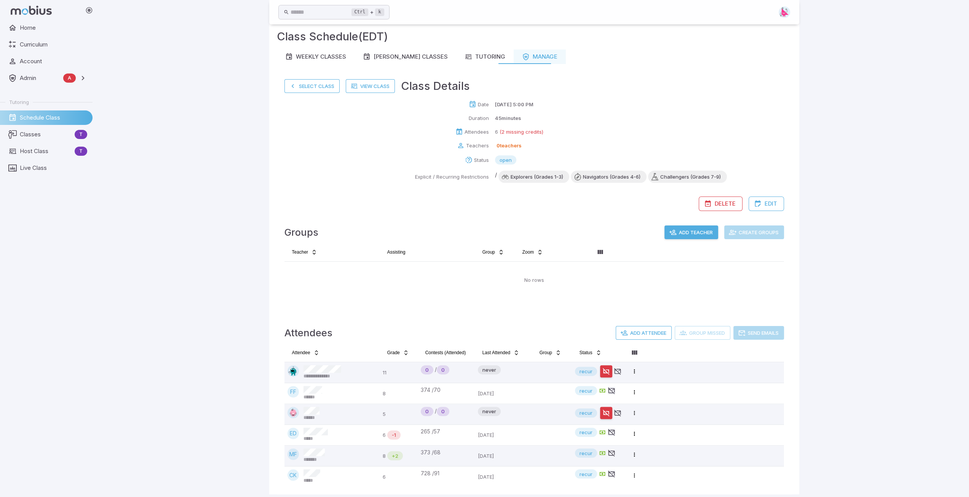
scroll to position [19, 0]
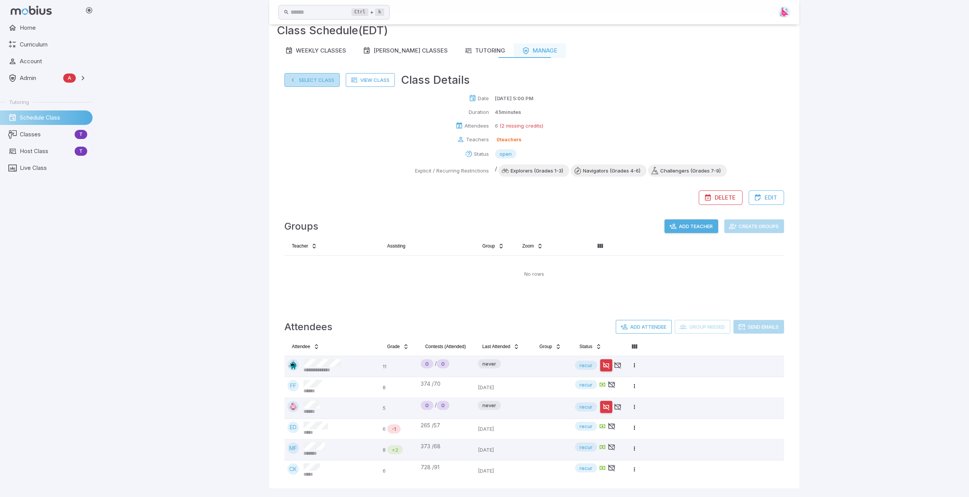
click at [307, 79] on button "Select Class" at bounding box center [311, 80] width 55 height 14
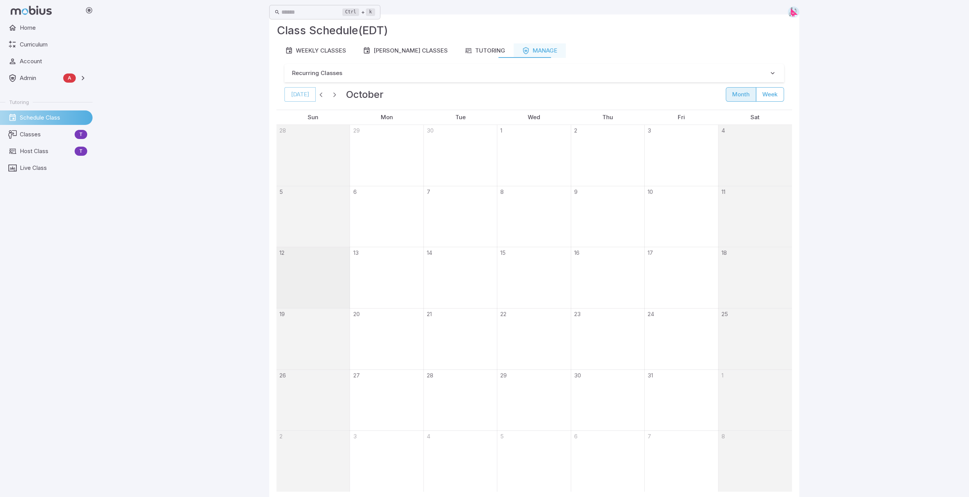
scroll to position [0, 0]
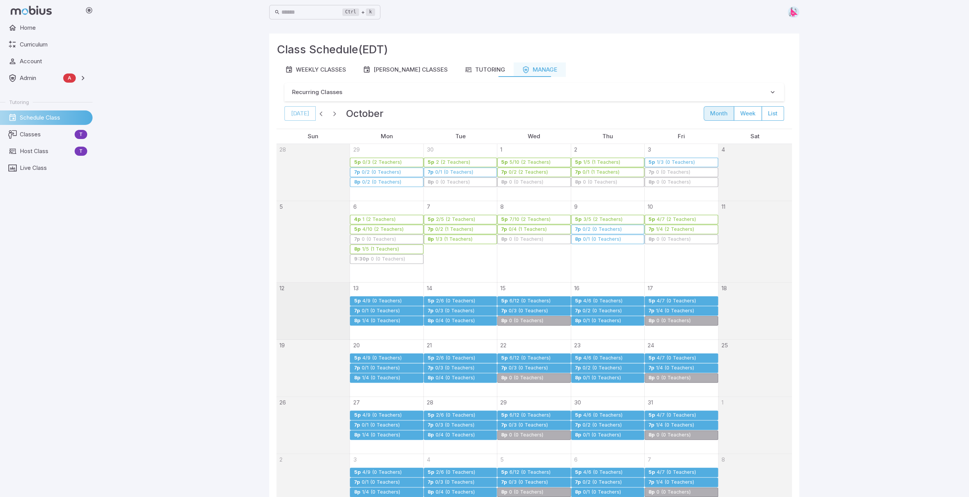
click at [590, 318] on div "0/1 (0 Teachers)" at bounding box center [601, 321] width 39 height 6
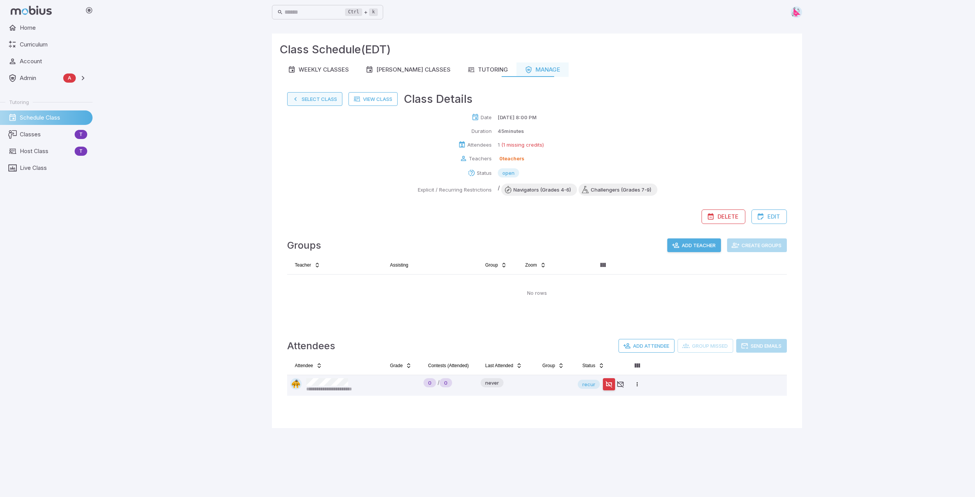
click at [303, 101] on button "Select Class" at bounding box center [314, 99] width 55 height 14
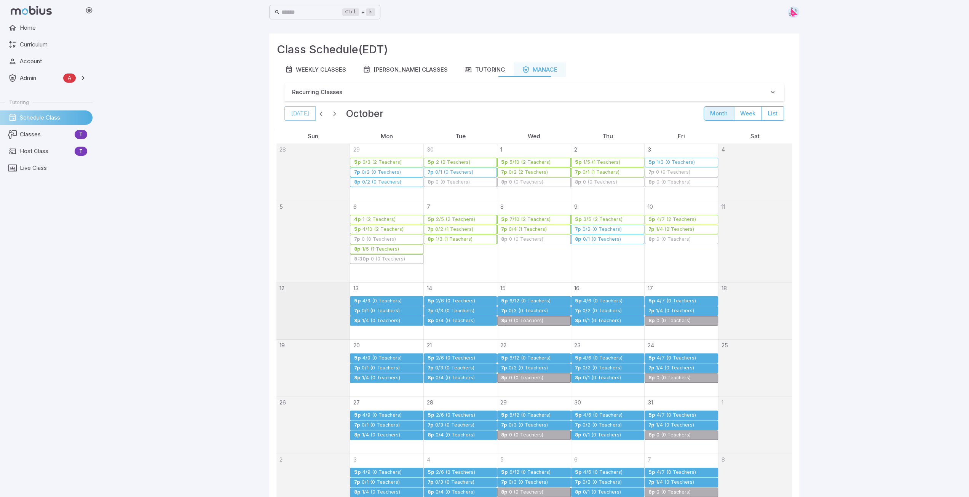
click at [601, 310] on div "0/2 (0 Teachers)" at bounding box center [602, 311] width 40 height 6
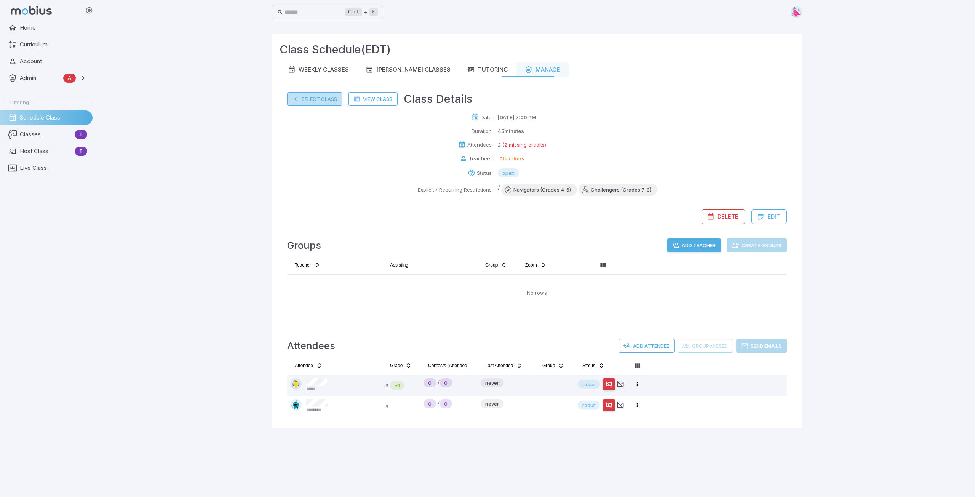
click at [305, 101] on button "Select Class" at bounding box center [314, 99] width 55 height 14
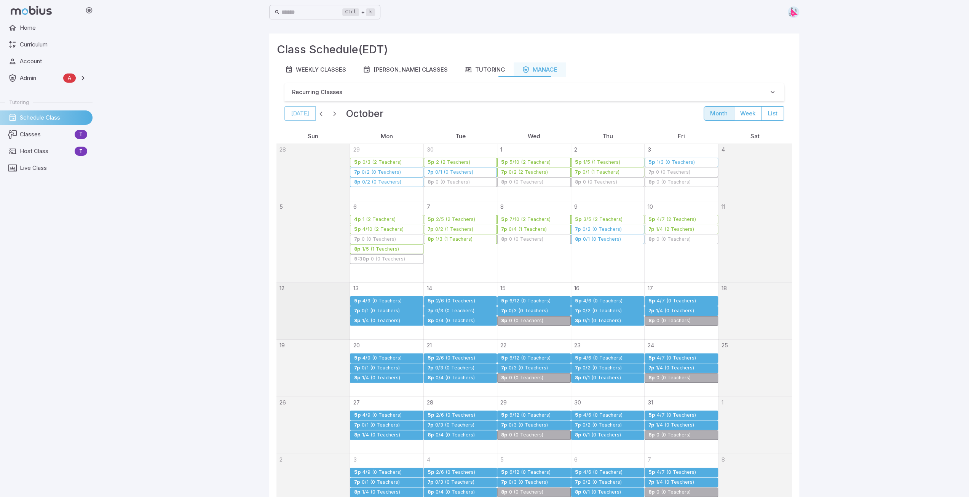
click at [670, 299] on div "4/7 (0 Teachers)" at bounding box center [676, 301] width 40 height 6
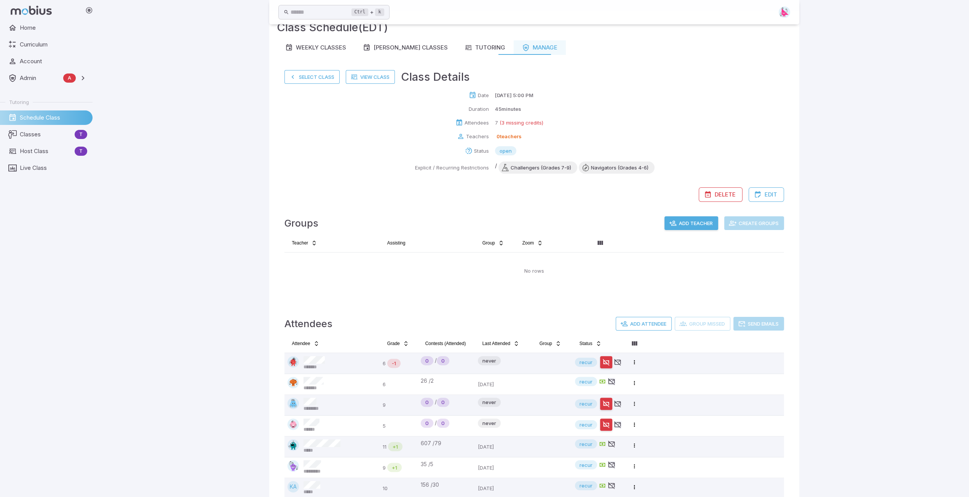
scroll to position [40, 0]
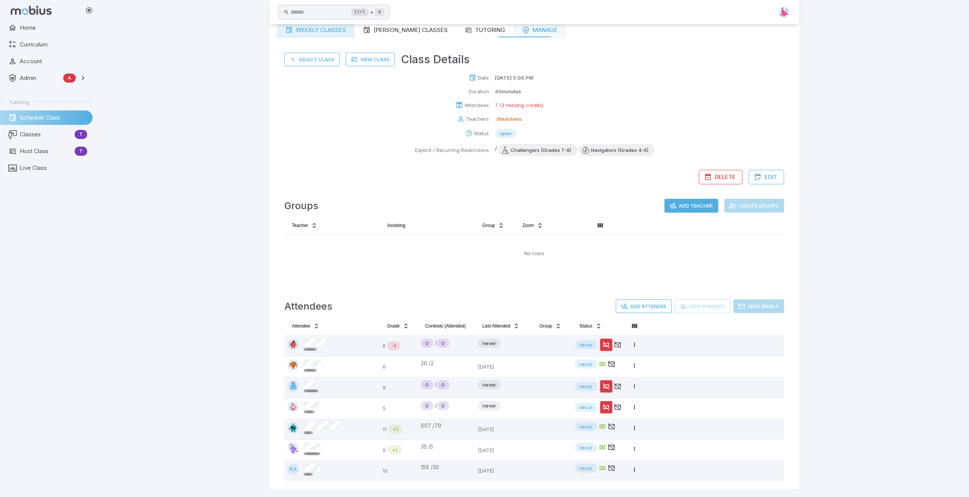
drag, startPoint x: 305, startPoint y: 59, endPoint x: 326, endPoint y: 64, distance: 21.7
click at [305, 58] on button "Select Class" at bounding box center [311, 60] width 55 height 14
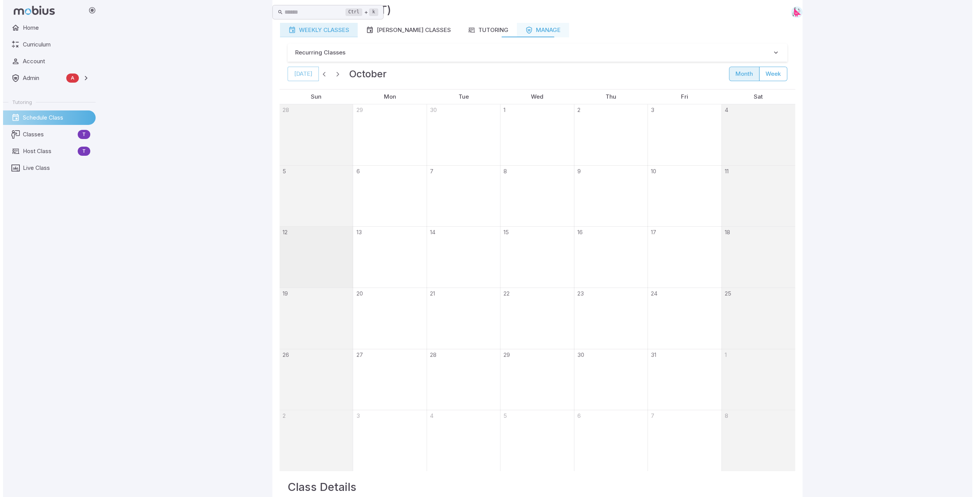
scroll to position [0, 0]
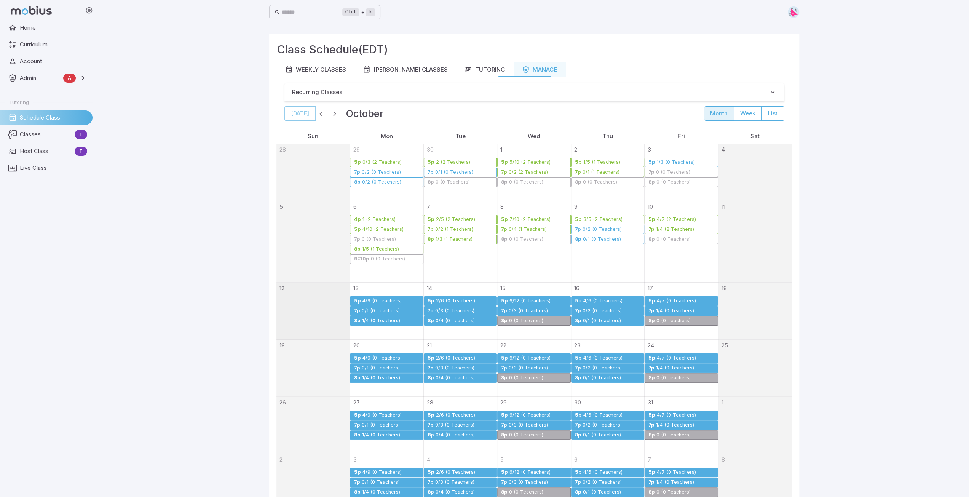
click at [668, 308] on div "1/4 (0 Teachers)" at bounding box center [675, 311] width 39 height 6
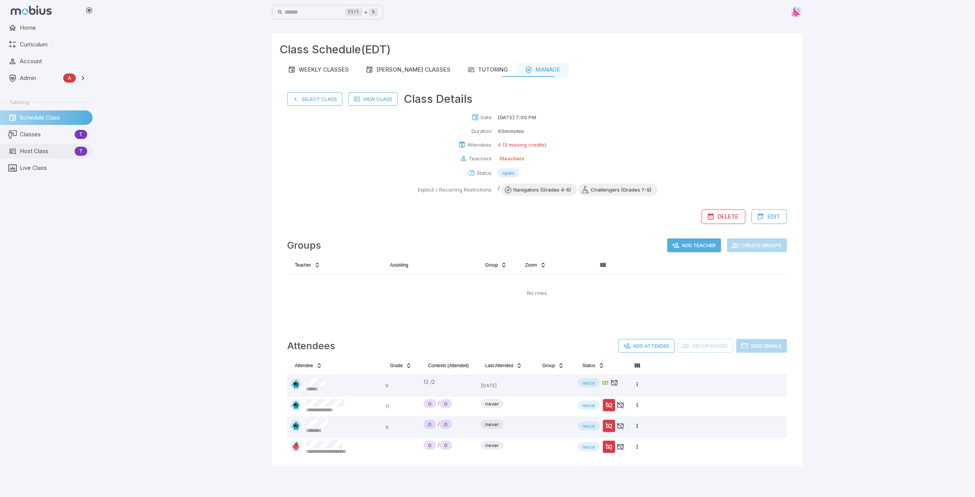
click at [37, 150] on span "Host Class" at bounding box center [46, 151] width 52 height 8
